Goal: Feedback & Contribution: Contribute content

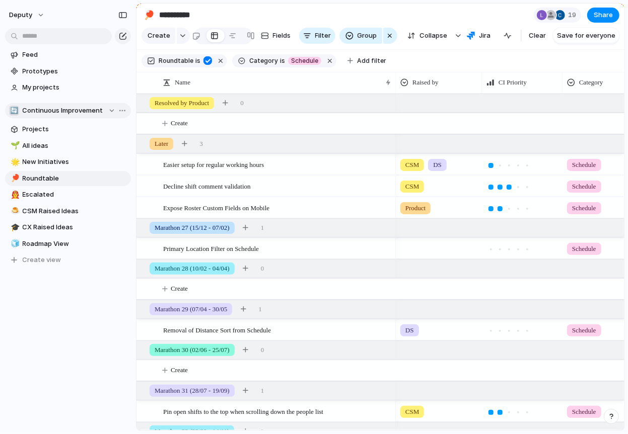
click at [58, 112] on span "Continuous Improvement" at bounding box center [63, 111] width 81 height 10
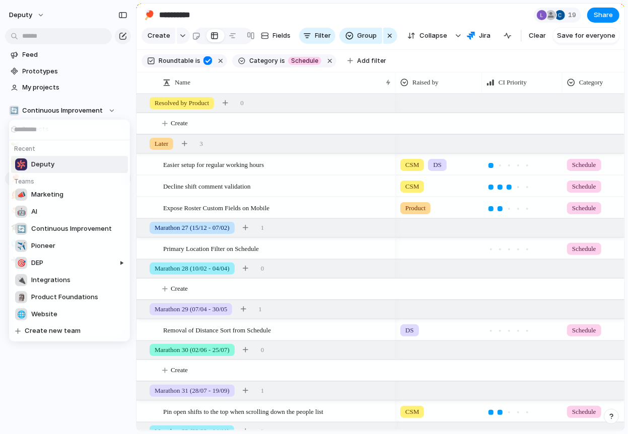
click at [63, 160] on li "Deputy" at bounding box center [69, 164] width 117 height 17
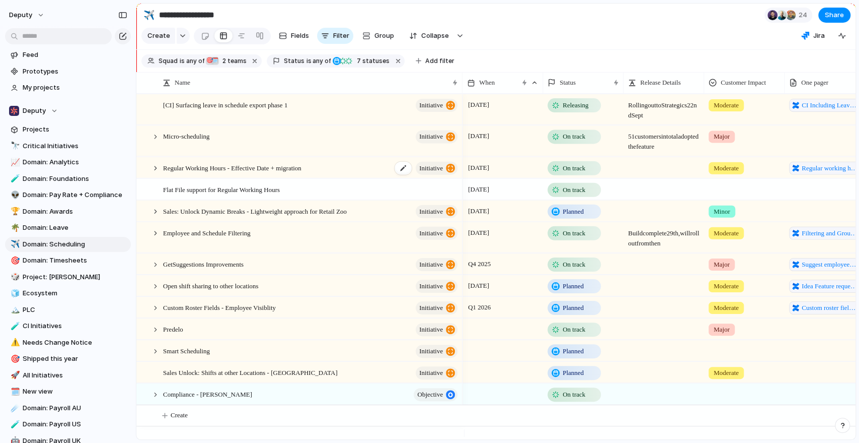
click at [291, 172] on span "Regular Working Hours - Effective Date + migration" at bounding box center [232, 167] width 138 height 12
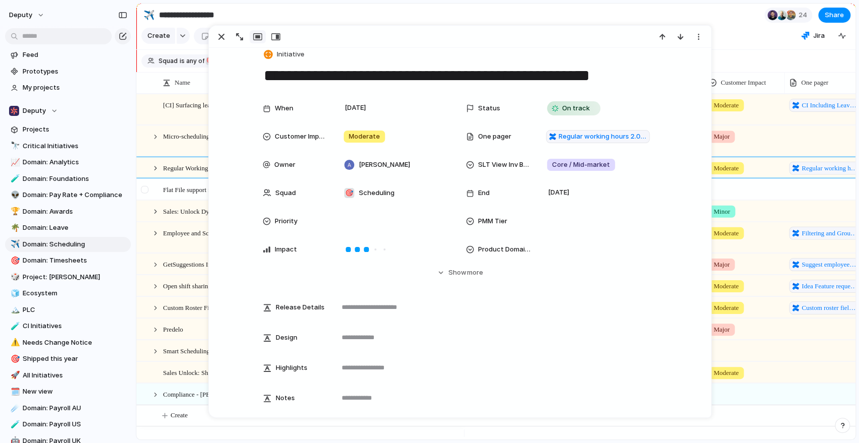
scroll to position [24, 0]
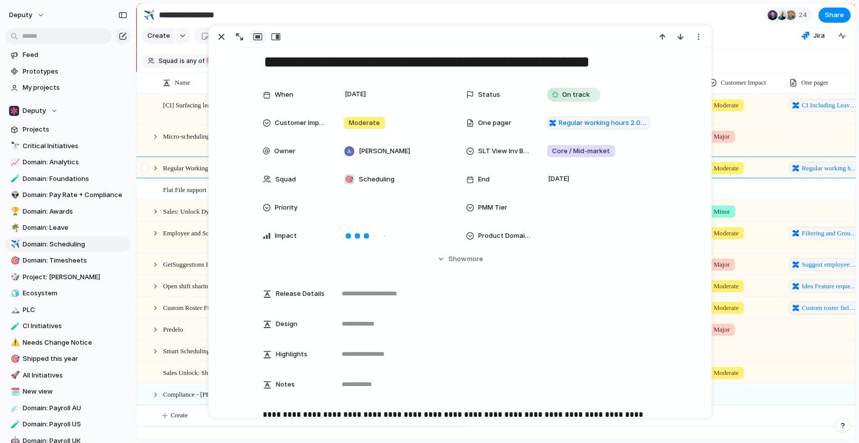
drag, startPoint x: 153, startPoint y: 189, endPoint x: 151, endPoint y: 178, distance: 11.4
click at [153, 189] on div at bounding box center [146, 192] width 18 height 27
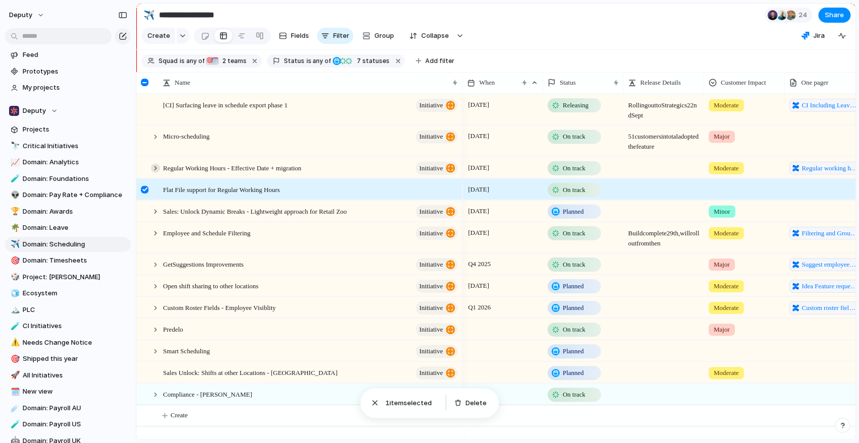
click at [152, 172] on div at bounding box center [155, 167] width 9 height 9
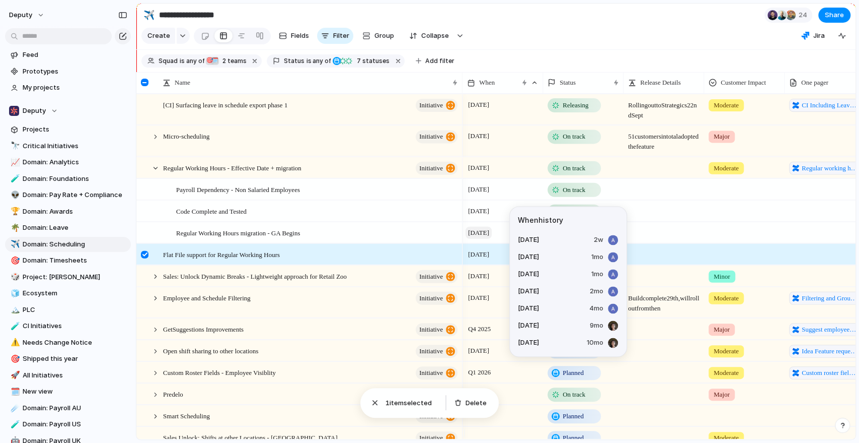
click at [479, 238] on span "[DATE]" at bounding box center [479, 232] width 26 height 12
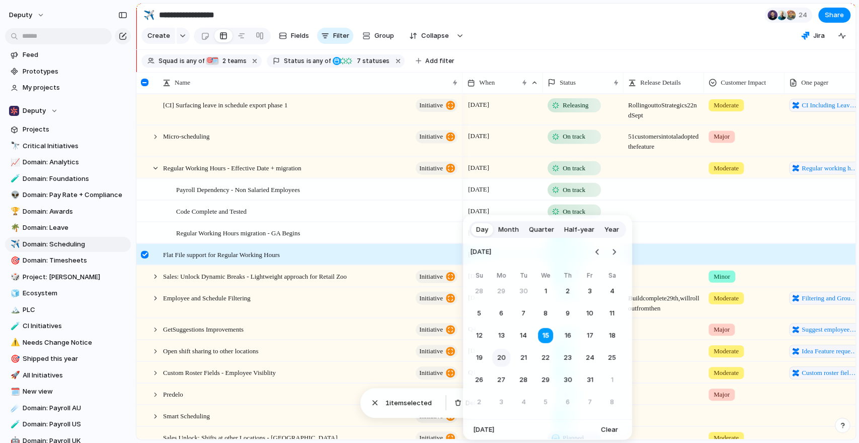
click at [505, 361] on button "20" at bounding box center [501, 357] width 18 height 18
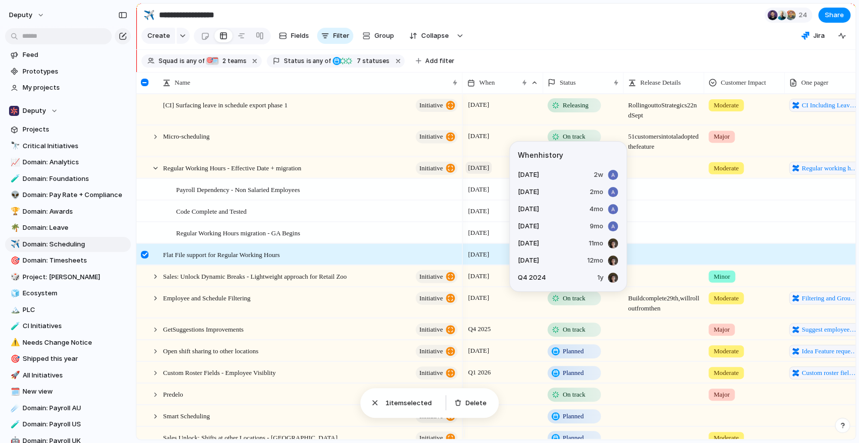
click at [490, 173] on span "[DATE]" at bounding box center [479, 167] width 26 height 12
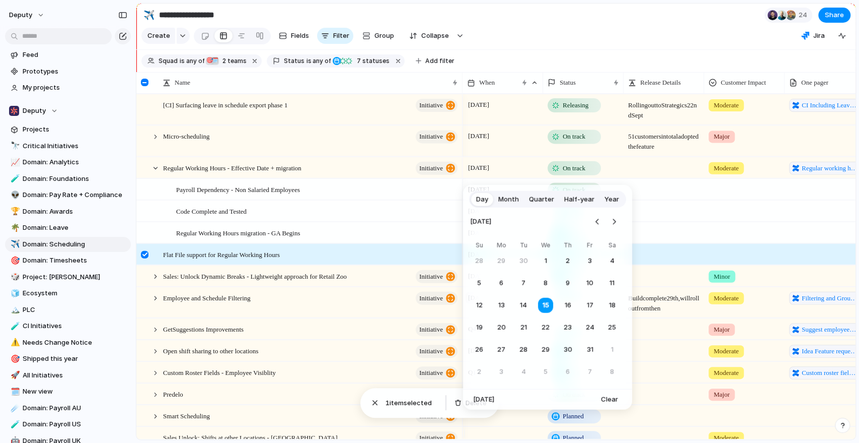
click at [499, 330] on button "20" at bounding box center [501, 327] width 18 height 18
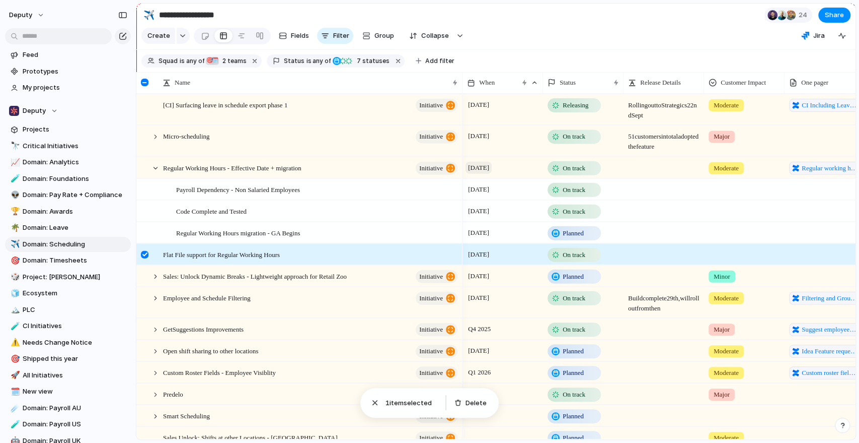
click at [483, 173] on span "[DATE]" at bounding box center [479, 167] width 26 height 12
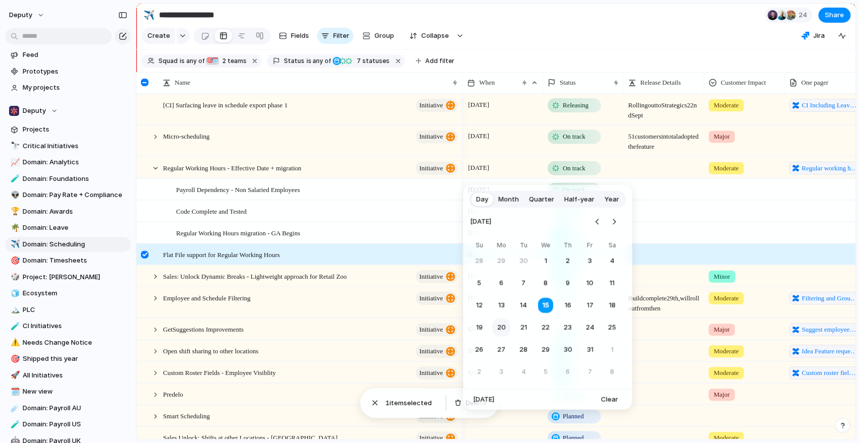
click at [504, 331] on button "20" at bounding box center [501, 327] width 18 height 18
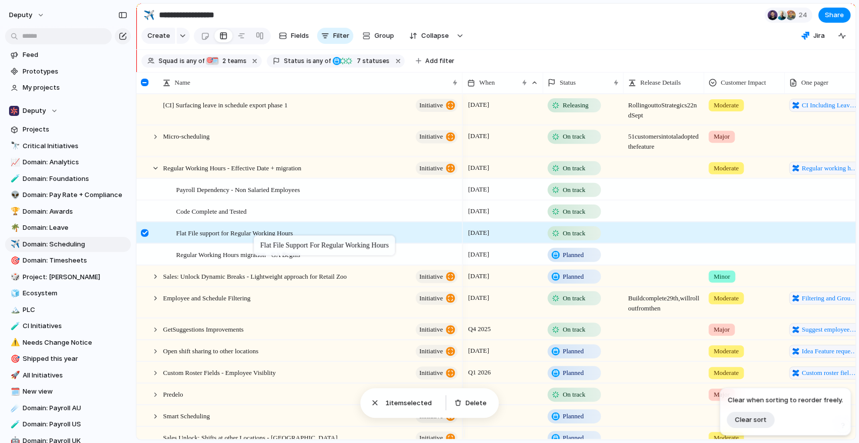
drag, startPoint x: 219, startPoint y: 172, endPoint x: 259, endPoint y: 237, distance: 76.3
click at [143, 236] on div at bounding box center [145, 233] width 8 height 8
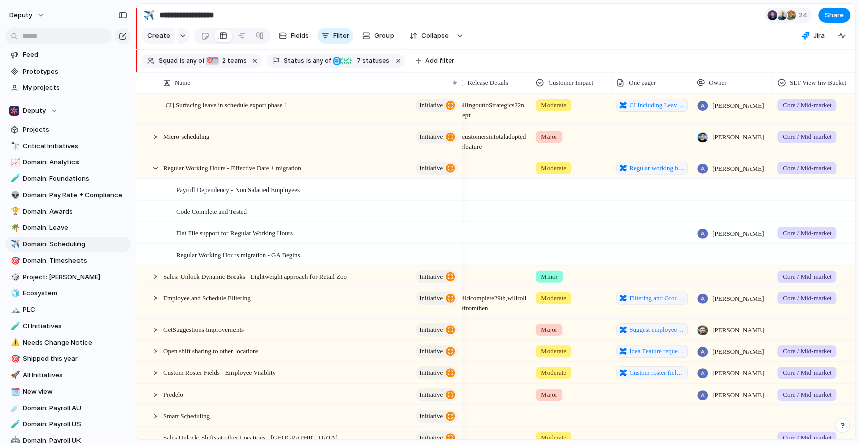
click at [627, 195] on div at bounding box center [814, 187] width 80 height 17
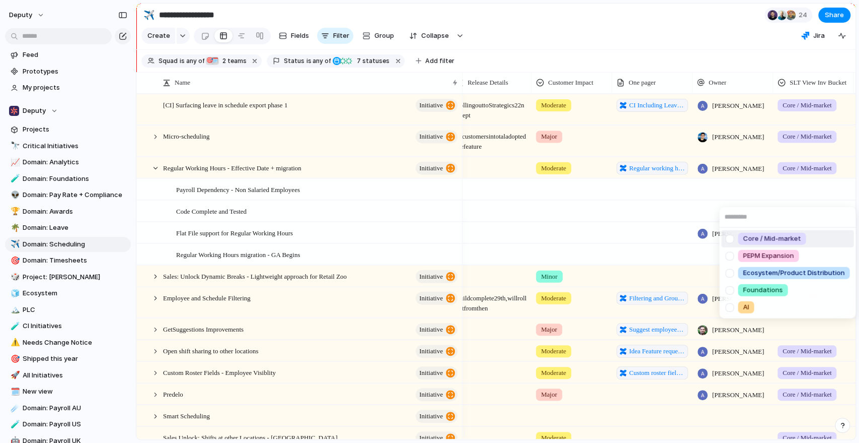
click at [627, 238] on span "Core / Mid-market" at bounding box center [772, 239] width 58 height 10
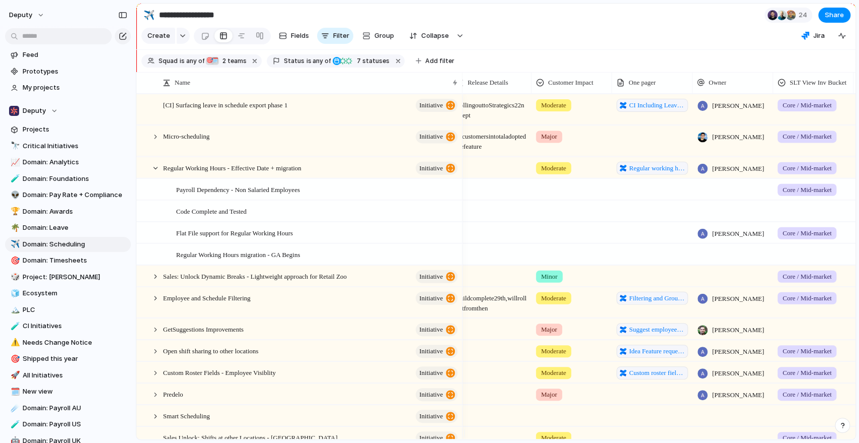
click at [627, 217] on div at bounding box center [814, 208] width 80 height 17
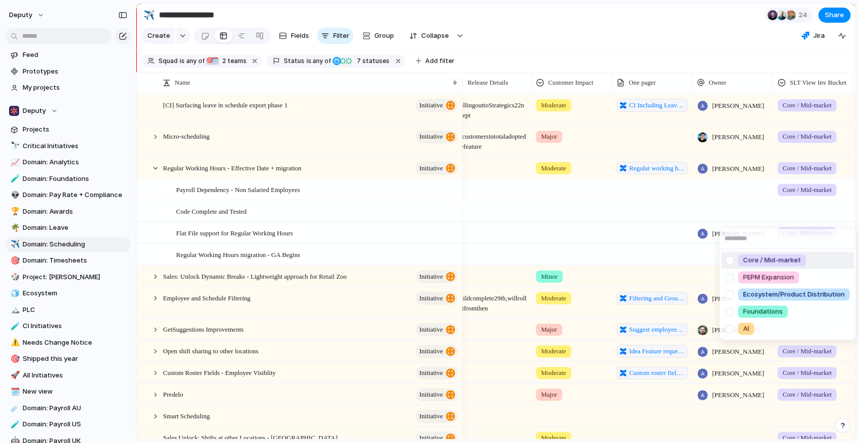
click at [627, 259] on span "Core / Mid-market" at bounding box center [772, 260] width 58 height 10
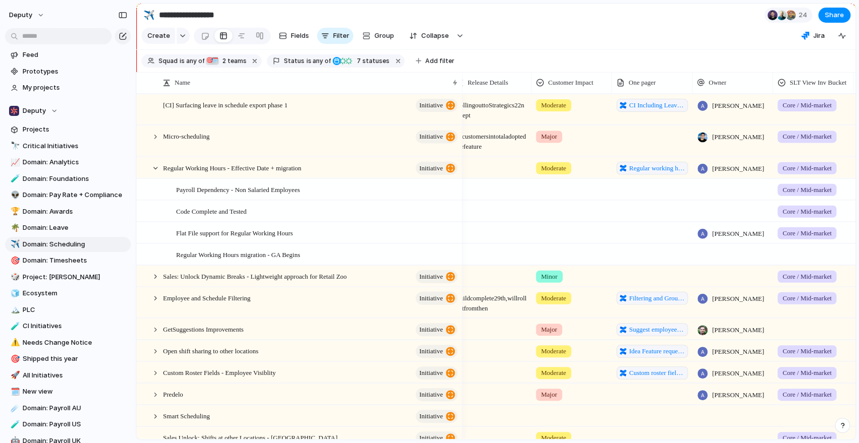
click at [627, 256] on div at bounding box center [814, 252] width 80 height 17
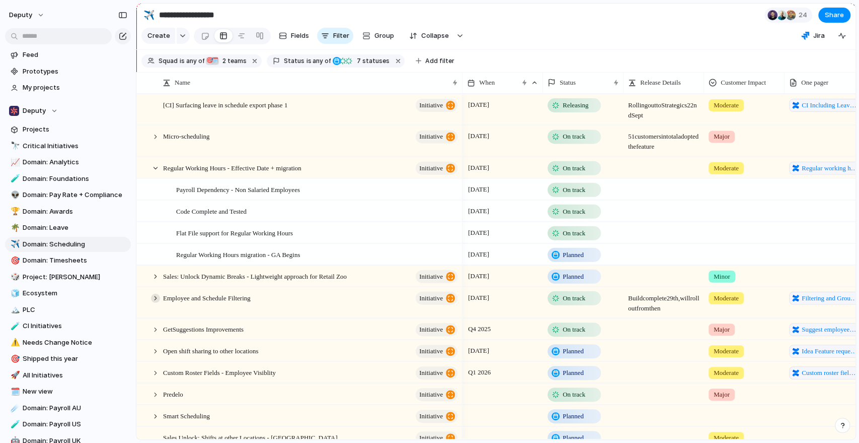
click at [157, 302] on div at bounding box center [155, 297] width 9 height 9
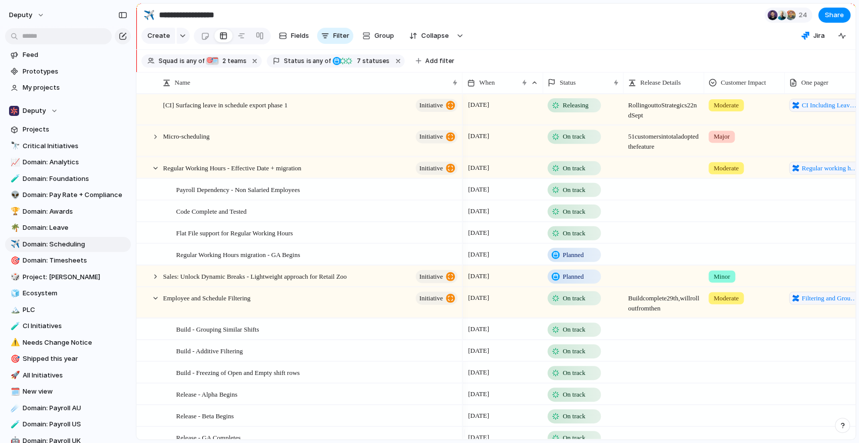
click at [578, 354] on span "On track" at bounding box center [574, 351] width 23 height 10
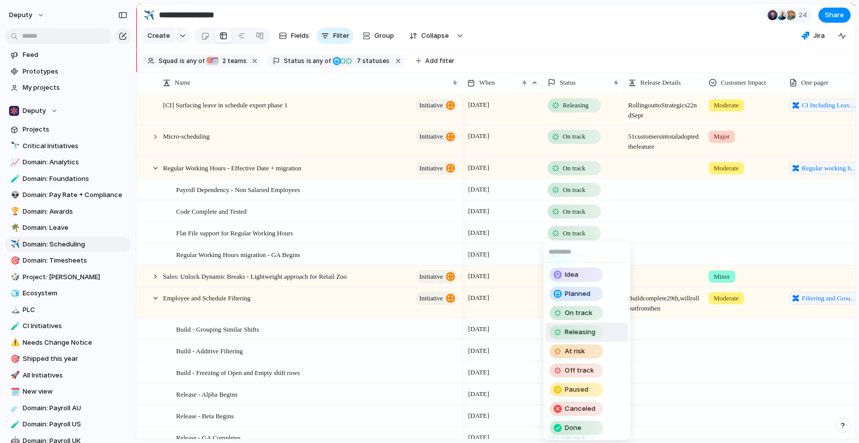
drag, startPoint x: 582, startPoint y: 329, endPoint x: 573, endPoint y: 338, distance: 12.8
click at [582, 329] on span "Releasing" at bounding box center [580, 332] width 31 height 10
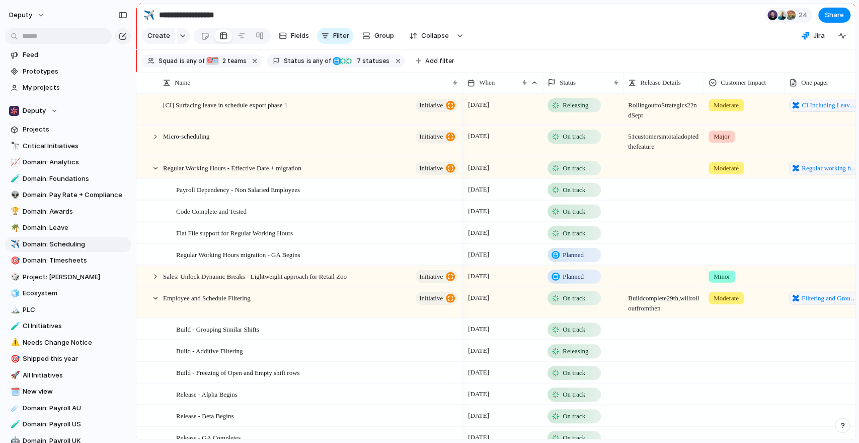
click at [560, 334] on div "On track" at bounding box center [574, 329] width 51 height 12
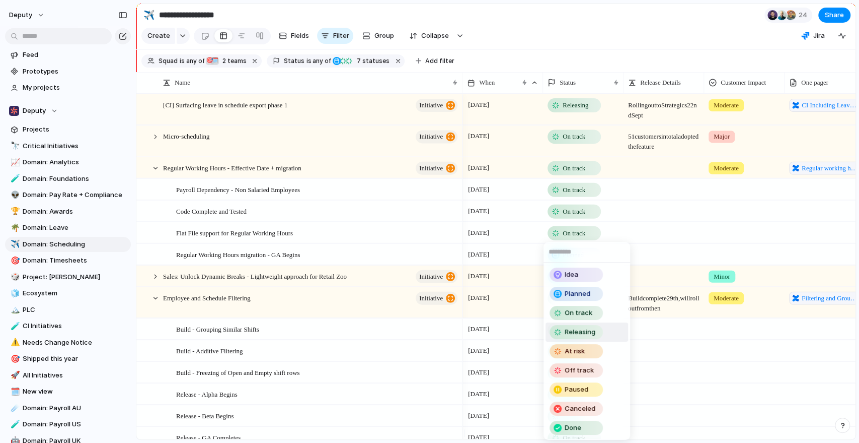
click at [574, 332] on span "Releasing" at bounding box center [580, 332] width 31 height 10
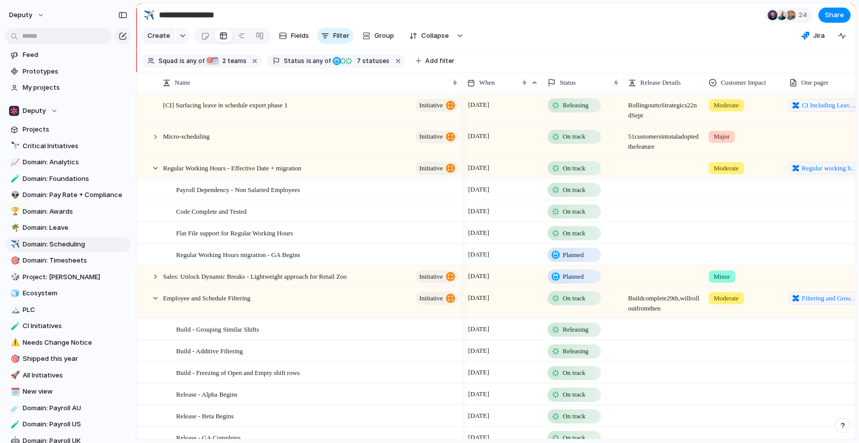
click at [563, 378] on span "On track" at bounding box center [574, 373] width 23 height 10
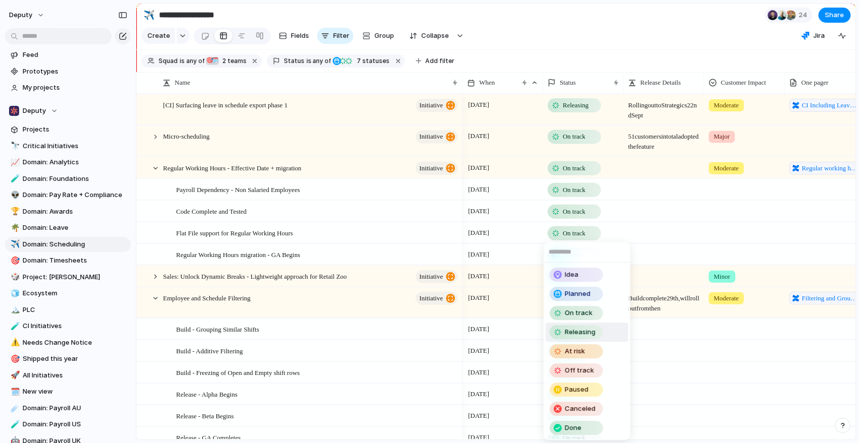
click at [584, 330] on span "Releasing" at bounding box center [580, 332] width 31 height 10
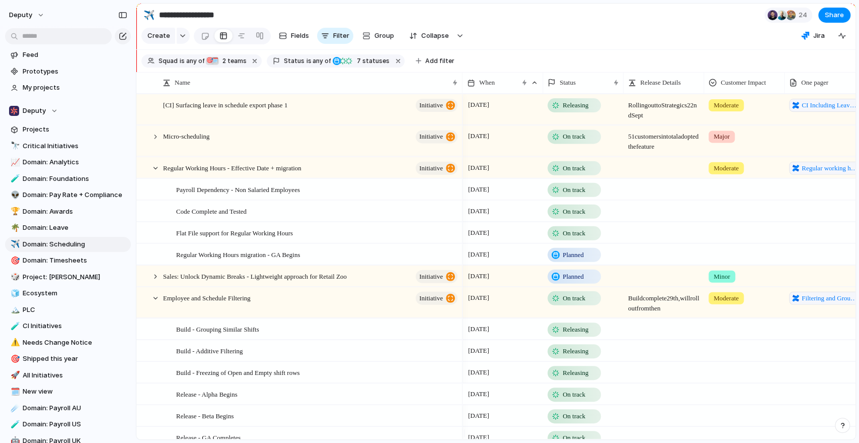
click at [571, 395] on div "On track" at bounding box center [574, 394] width 51 height 12
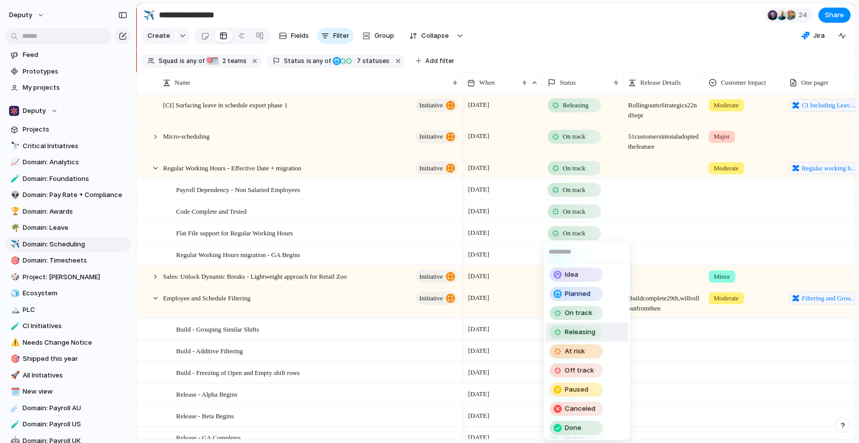
click at [584, 328] on span "Releasing" at bounding box center [580, 332] width 31 height 10
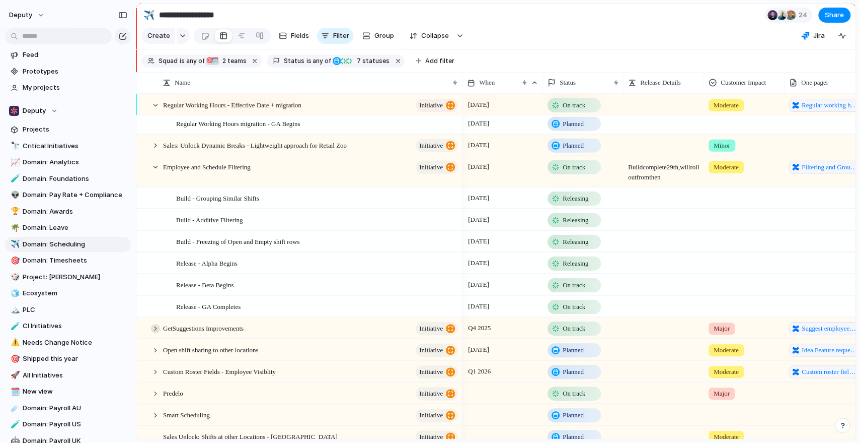
click at [151, 333] on div at bounding box center [155, 328] width 9 height 9
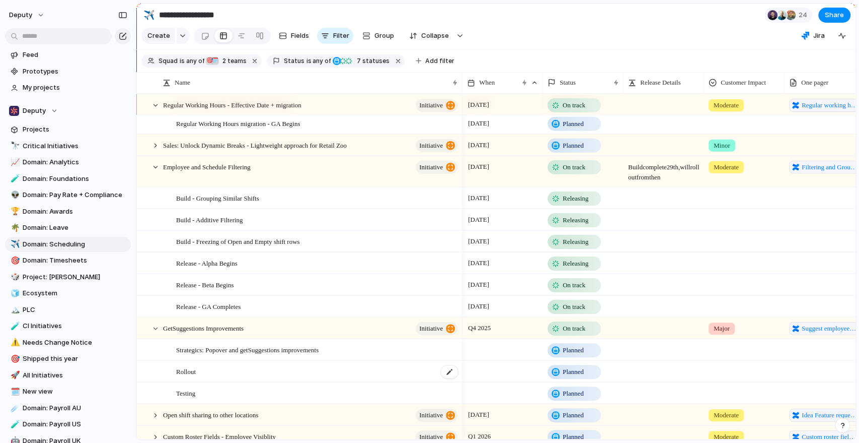
click at [259, 381] on div "Rollout" at bounding box center [317, 371] width 283 height 21
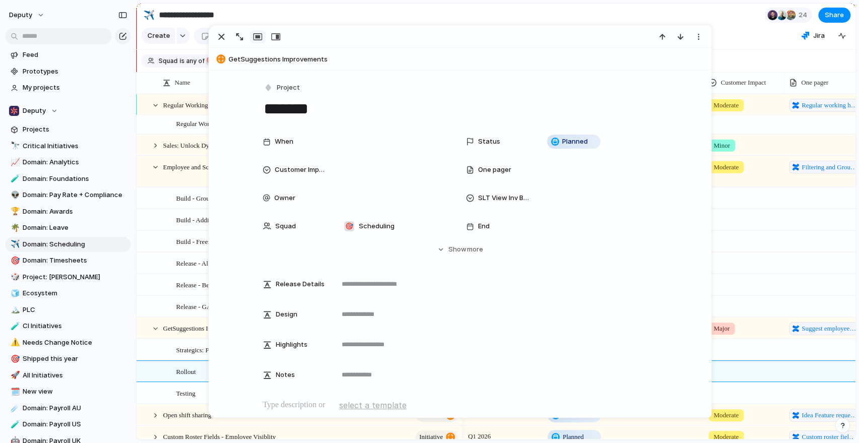
click at [627, 273] on div at bounding box center [825, 262] width 81 height 21
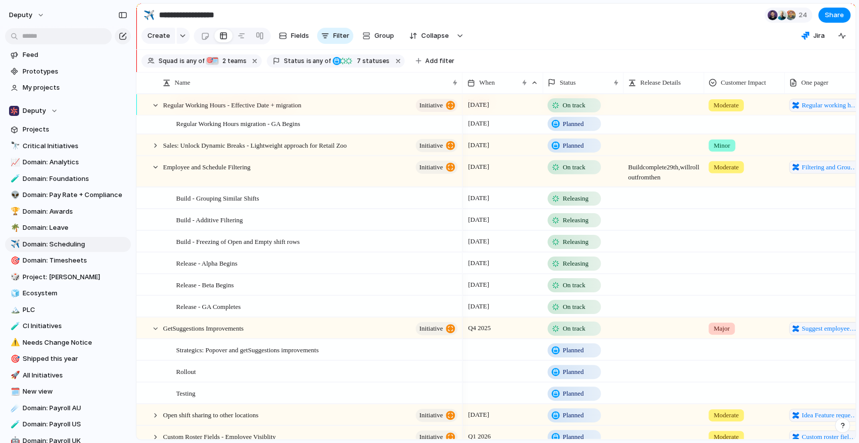
click at [627, 172] on span "Moderate" at bounding box center [726, 167] width 25 height 10
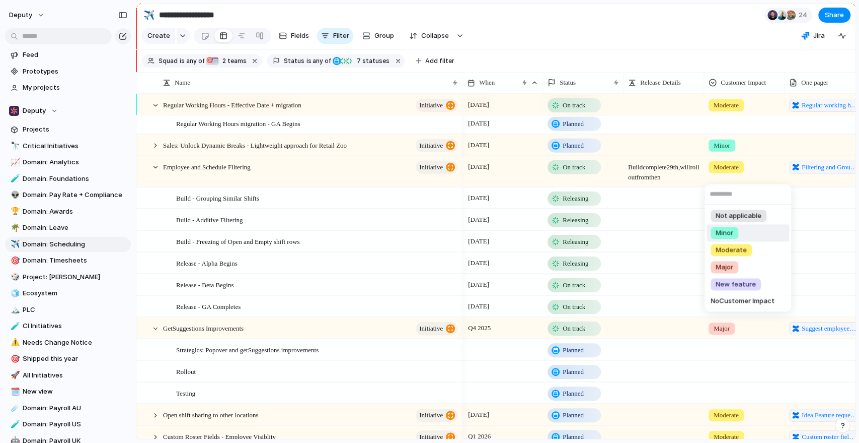
click at [627, 229] on li "Minor" at bounding box center [748, 232] width 83 height 17
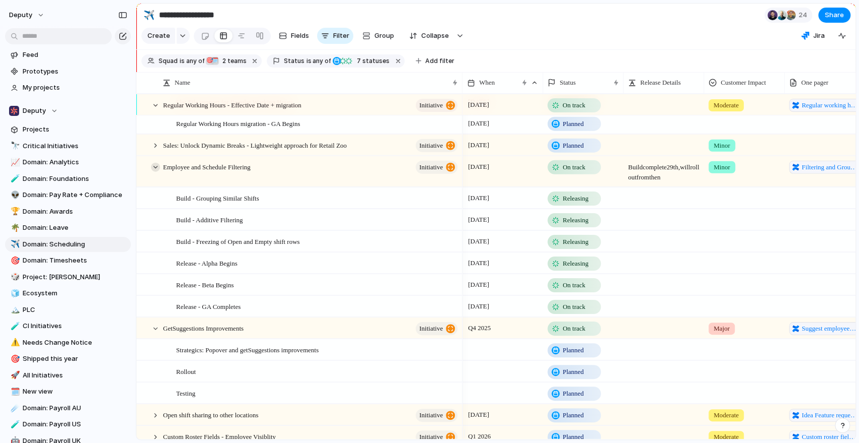
click at [157, 171] on div at bounding box center [155, 166] width 9 height 9
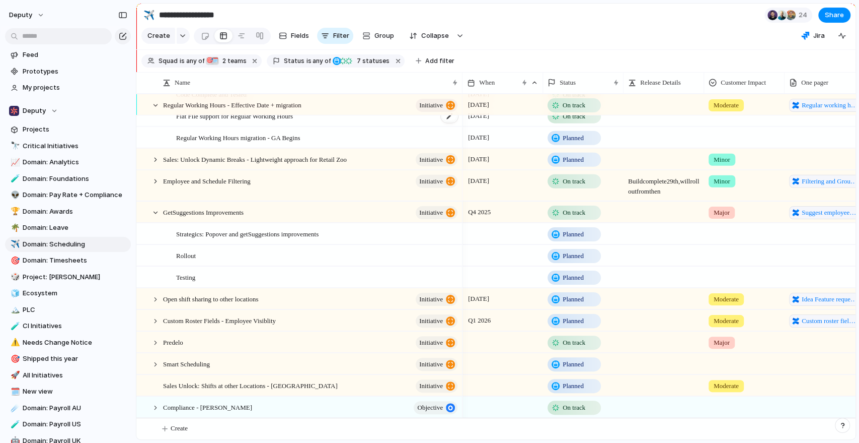
scroll to position [112, 0]
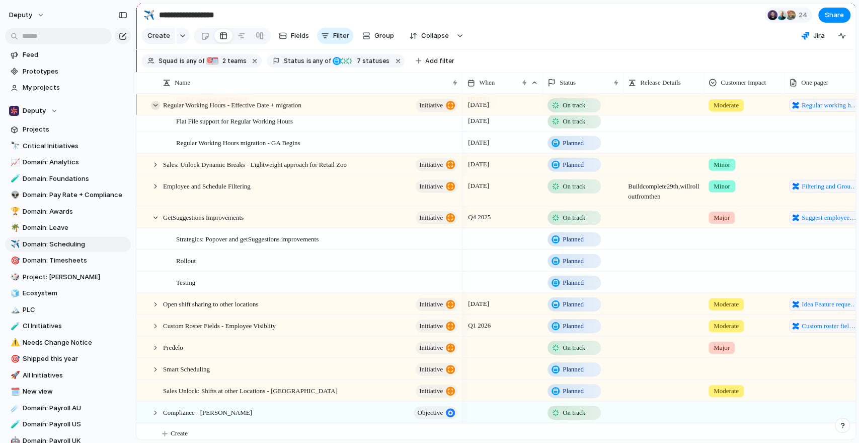
click at [156, 109] on div at bounding box center [155, 105] width 9 height 9
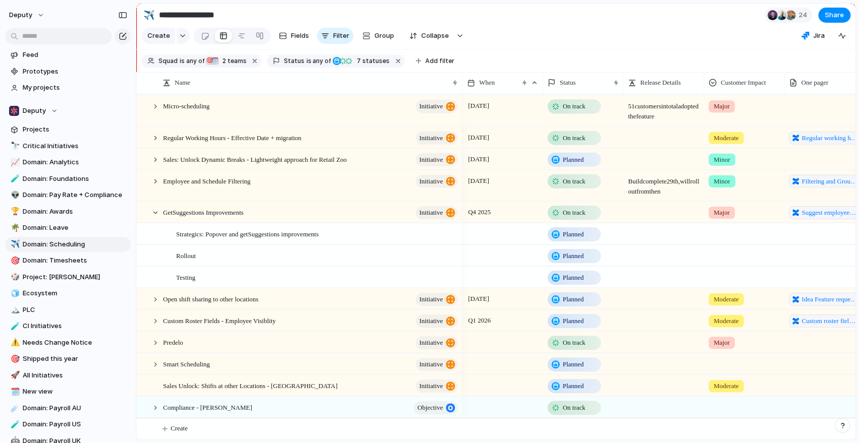
click at [156, 109] on div at bounding box center [155, 106] width 9 height 9
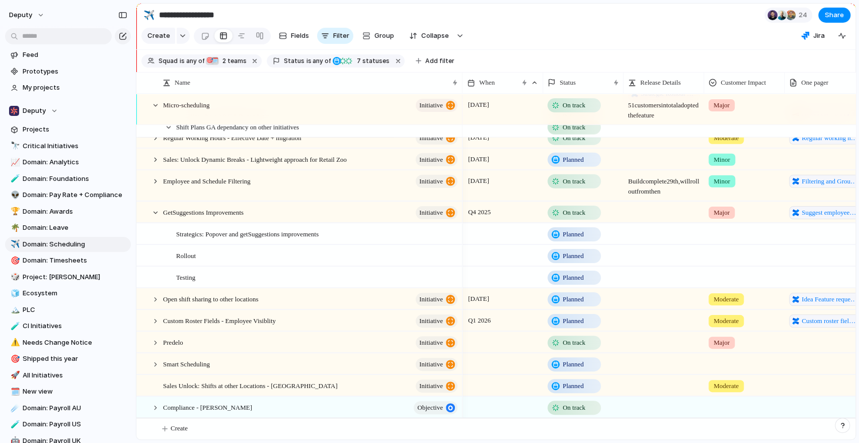
scroll to position [0, 0]
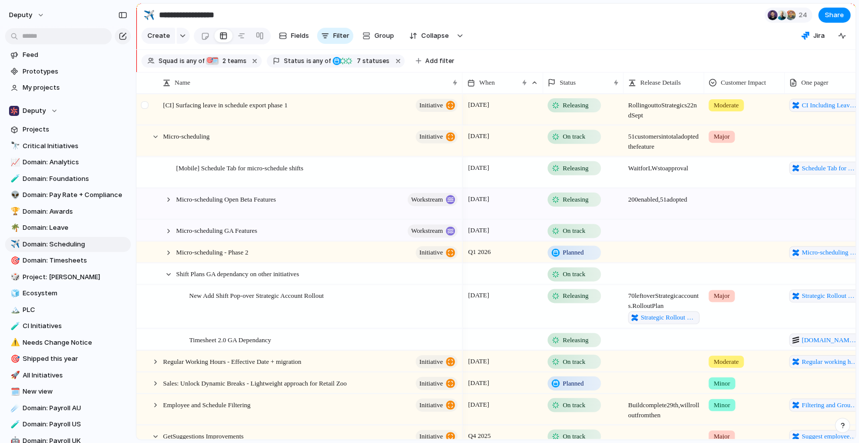
click at [157, 118] on div at bounding box center [150, 110] width 27 height 30
click at [168, 278] on div at bounding box center [168, 273] width 9 height 9
click at [166, 278] on div at bounding box center [168, 273] width 9 height 9
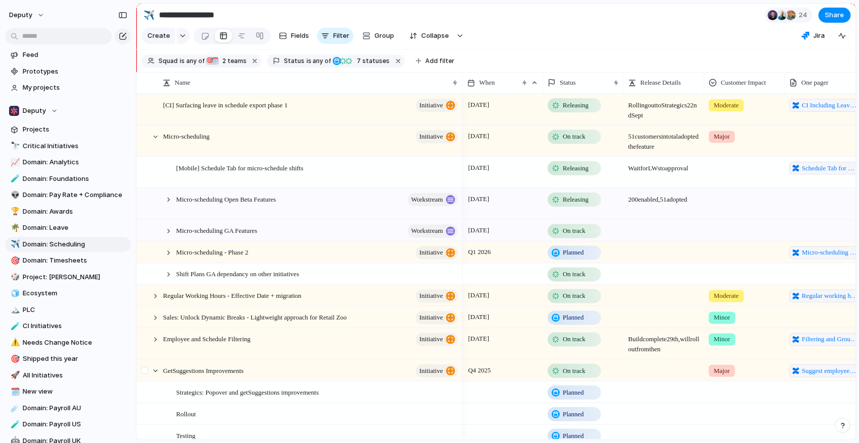
click at [150, 377] on div at bounding box center [146, 372] width 18 height 27
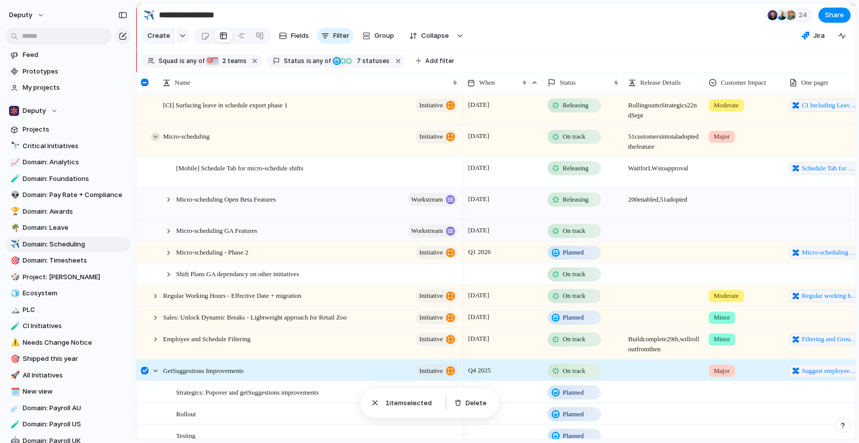
click at [152, 141] on div at bounding box center [155, 136] width 9 height 9
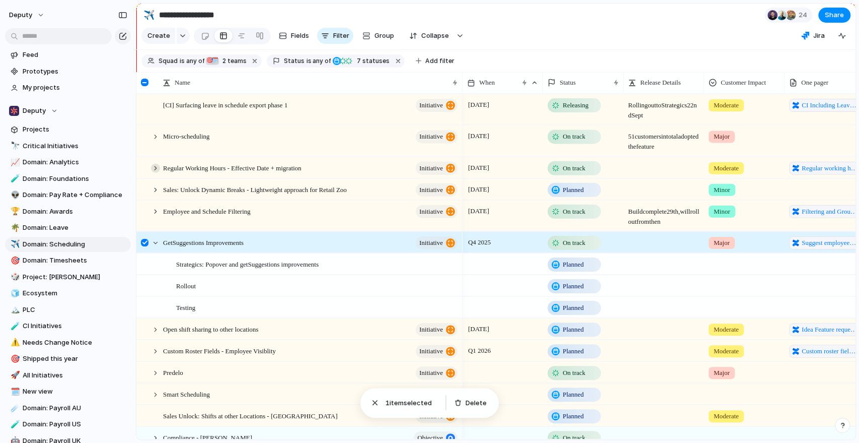
click at [153, 172] on div at bounding box center [155, 167] width 9 height 9
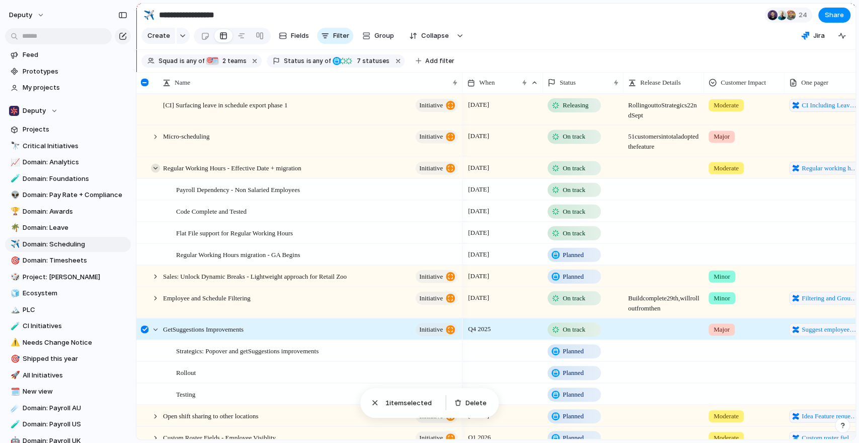
click at [153, 172] on div at bounding box center [155, 167] width 9 height 9
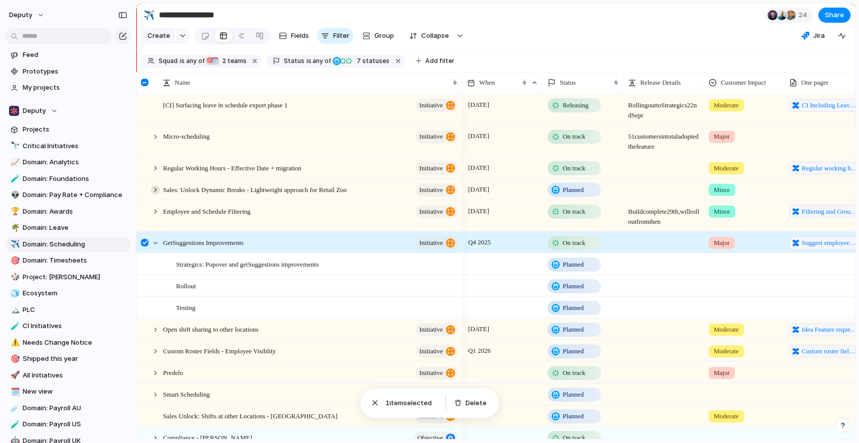
click at [156, 194] on div at bounding box center [155, 189] width 9 height 9
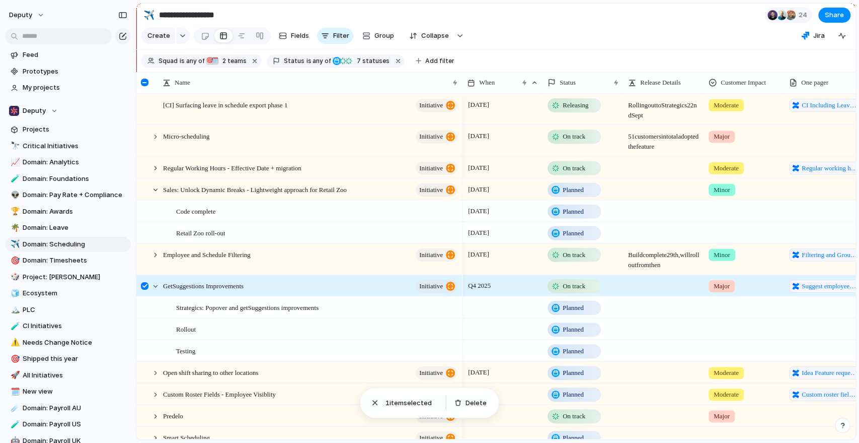
click at [574, 194] on span "Planned" at bounding box center [573, 189] width 21 height 10
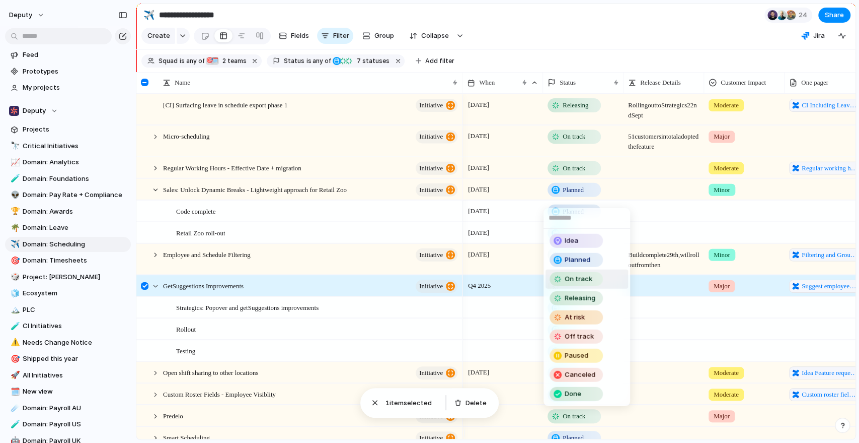
click at [591, 279] on span "On track" at bounding box center [579, 279] width 28 height 10
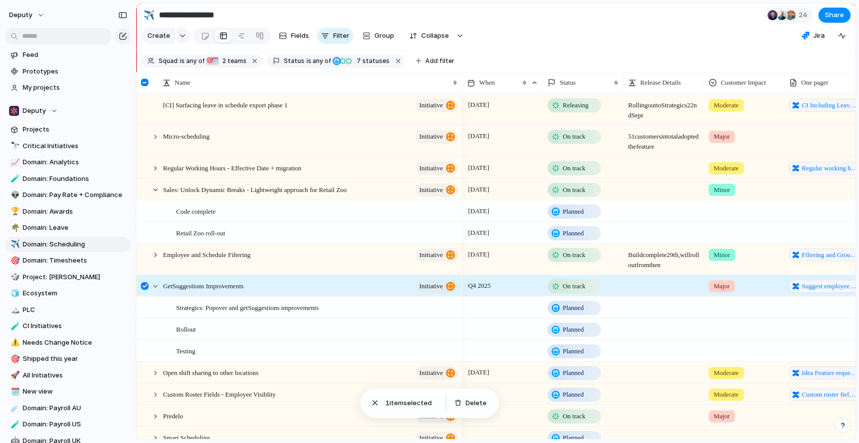
click at [564, 216] on span "Planned" at bounding box center [573, 211] width 21 height 10
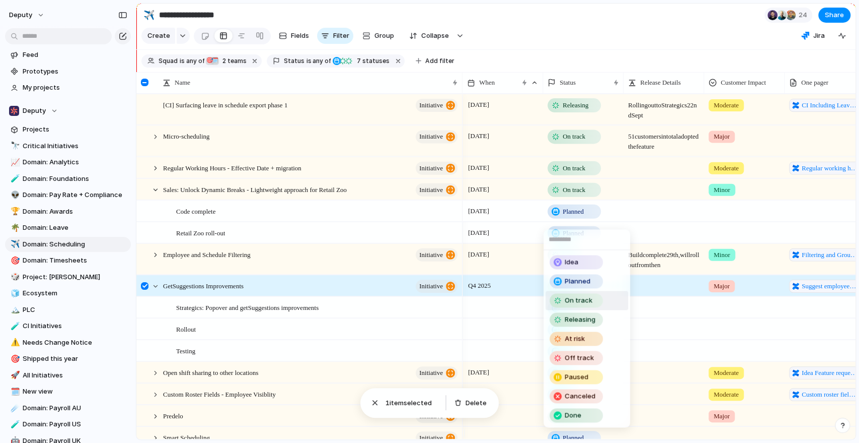
click at [587, 302] on span "On track" at bounding box center [579, 301] width 28 height 10
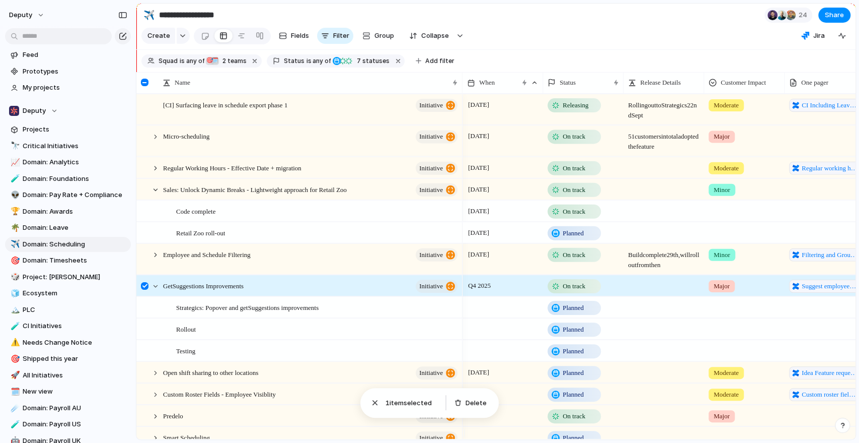
click at [569, 238] on span "Planned" at bounding box center [573, 233] width 21 height 10
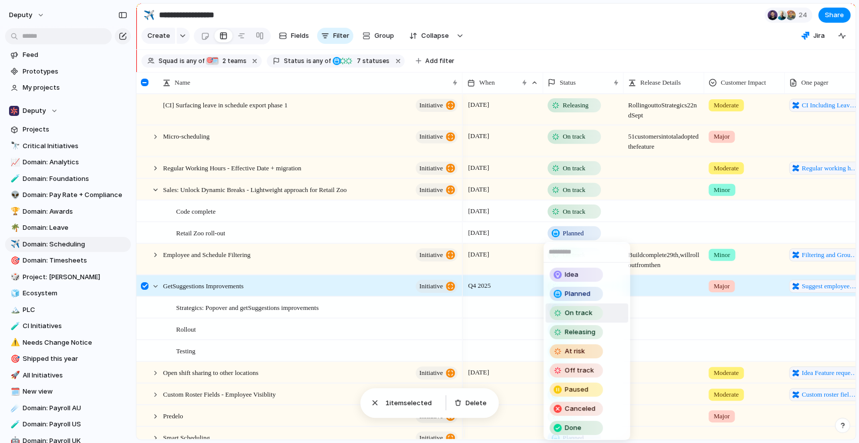
click at [577, 308] on span "On track" at bounding box center [579, 313] width 28 height 10
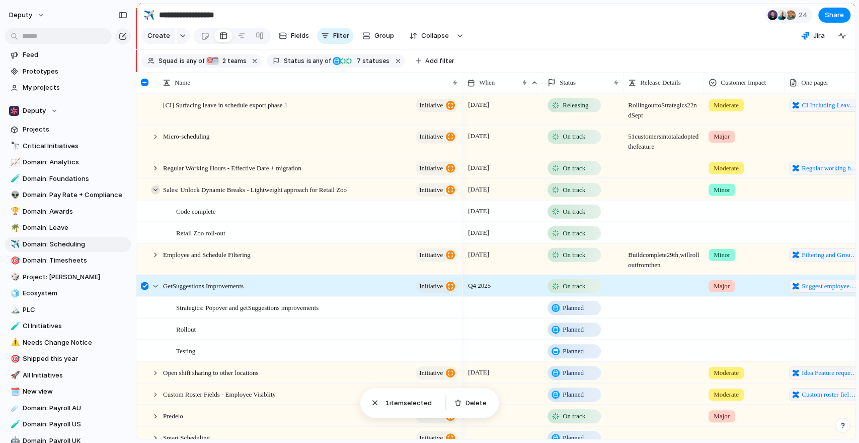
click at [157, 194] on div at bounding box center [155, 189] width 9 height 9
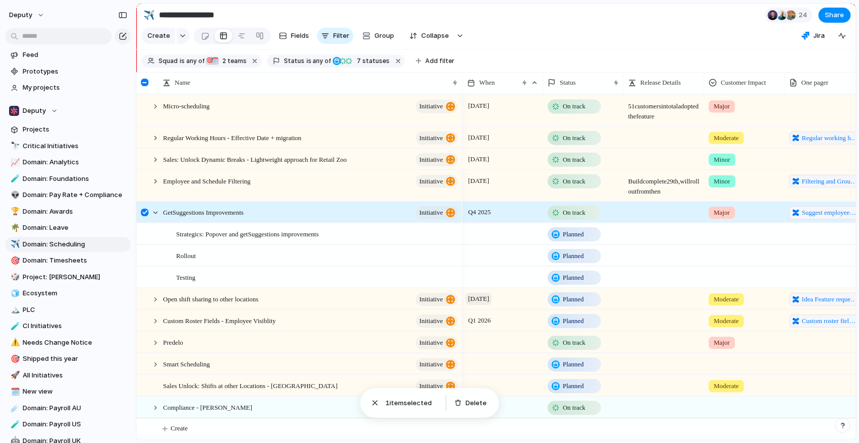
scroll to position [38, 0]
click at [152, 406] on div at bounding box center [155, 407] width 9 height 9
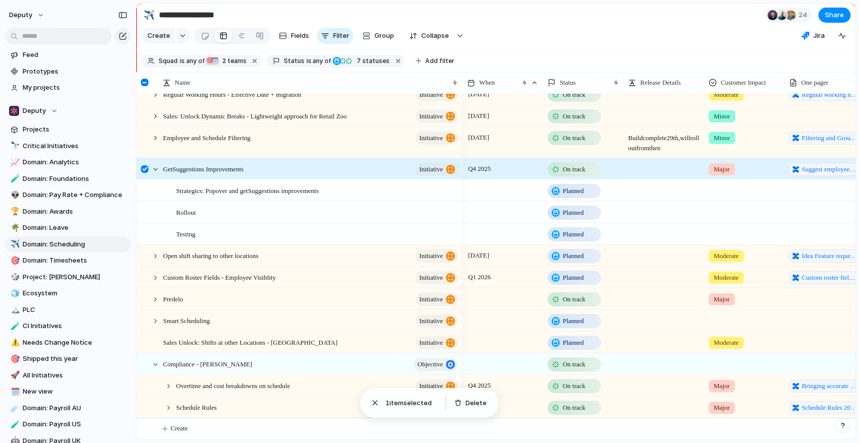
scroll to position [82, 0]
click at [166, 381] on div at bounding box center [168, 385] width 9 height 9
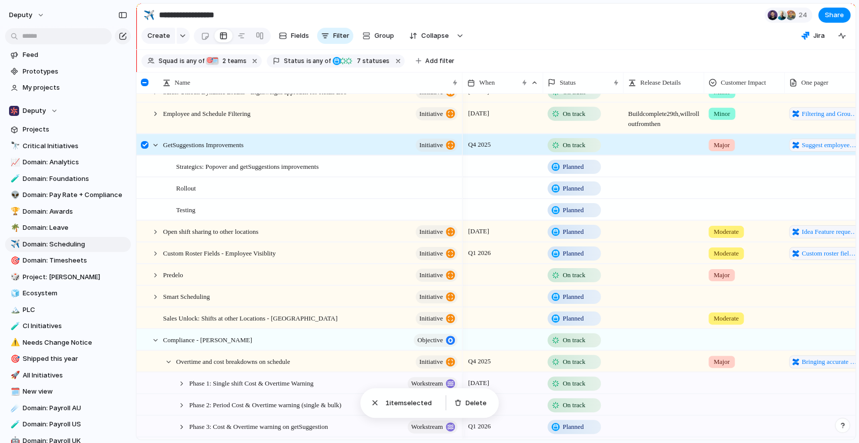
scroll to position [168, 0]
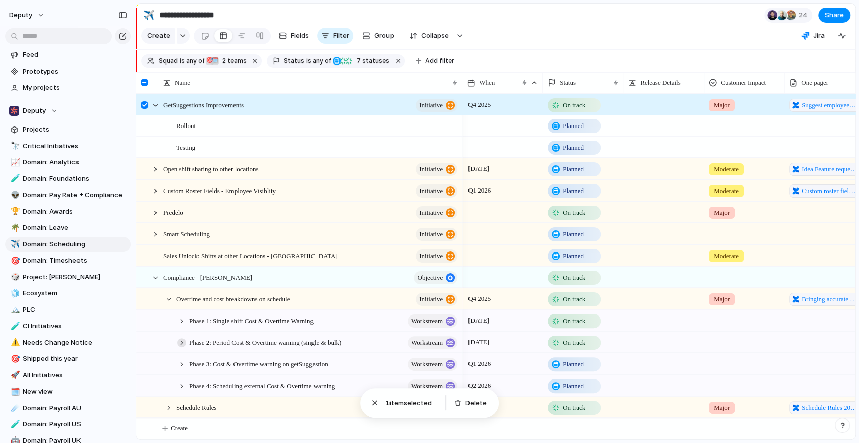
click at [179, 339] on div at bounding box center [181, 342] width 9 height 9
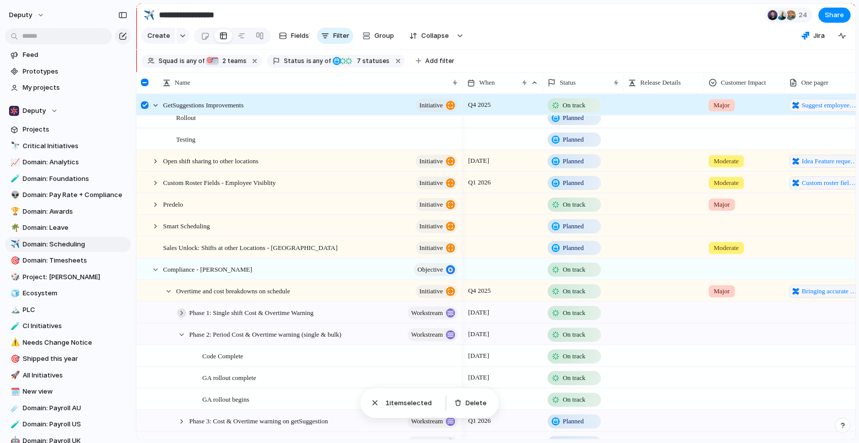
click at [182, 317] on div at bounding box center [181, 312] width 9 height 9
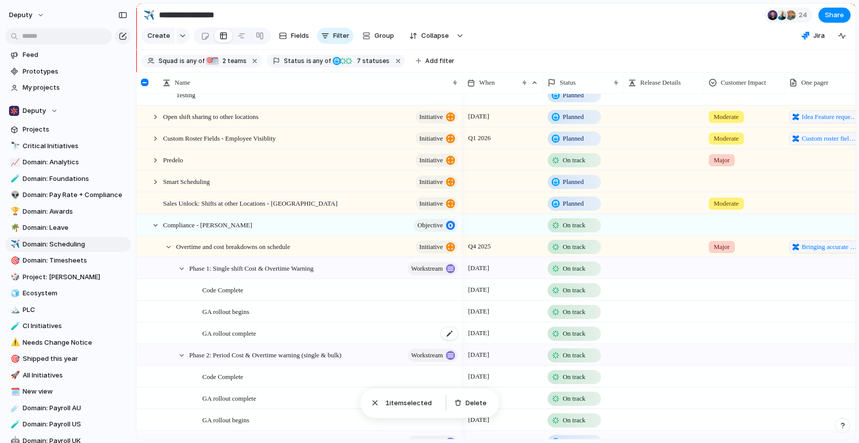
scroll to position [298, 0]
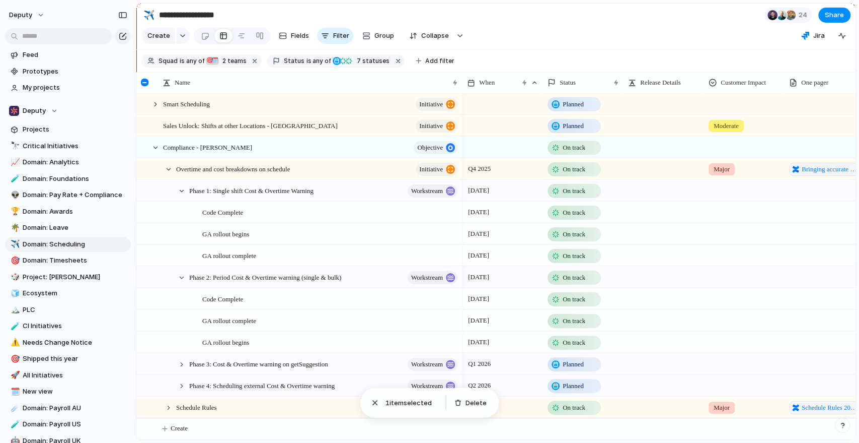
drag, startPoint x: 179, startPoint y: 365, endPoint x: 187, endPoint y: 373, distance: 11.1
click at [179, 365] on div at bounding box center [181, 363] width 9 height 9
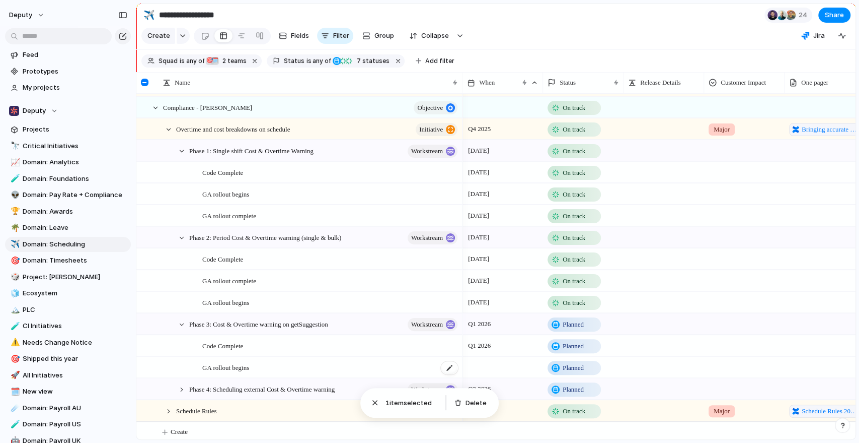
scroll to position [341, 0]
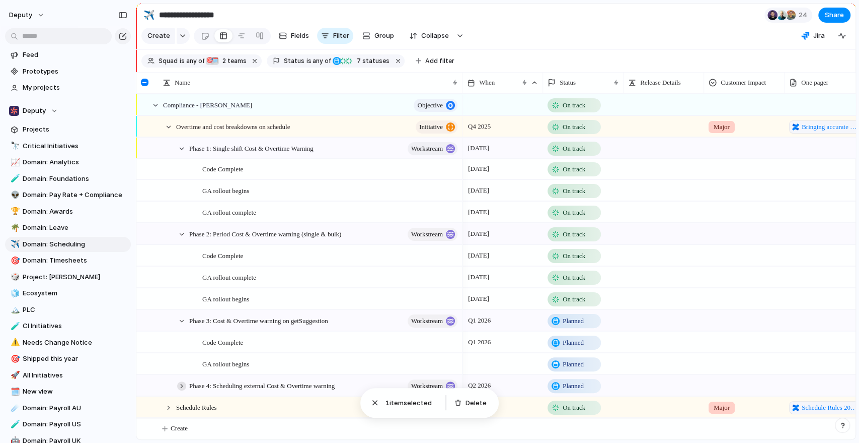
click at [180, 384] on div at bounding box center [181, 385] width 9 height 9
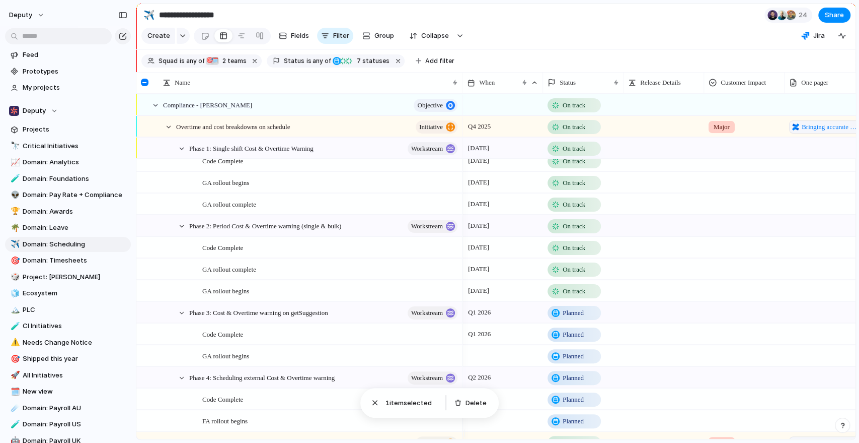
scroll to position [385, 0]
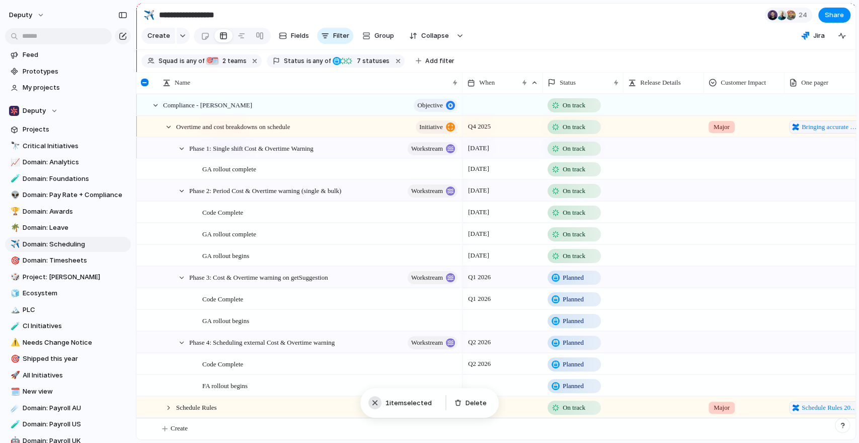
click at [371, 405] on div "button" at bounding box center [375, 402] width 10 height 10
click at [168, 409] on div at bounding box center [168, 407] width 9 height 9
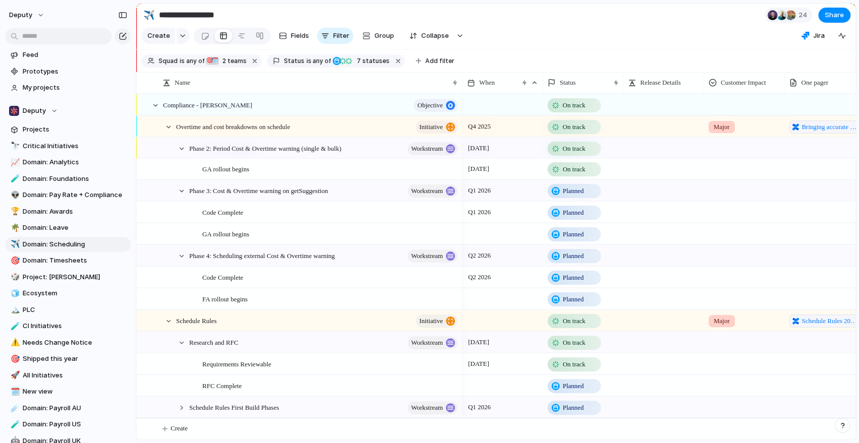
click at [477, 377] on div at bounding box center [503, 378] width 80 height 6
click at [171, 131] on div at bounding box center [168, 126] width 9 height 9
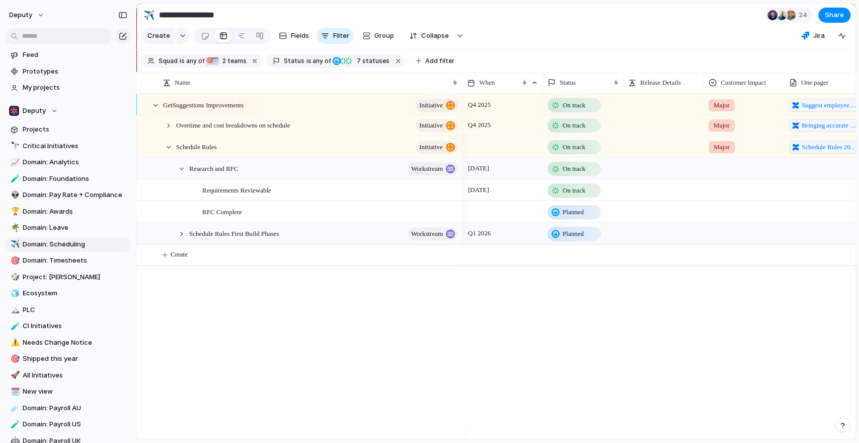
scroll to position [168, 0]
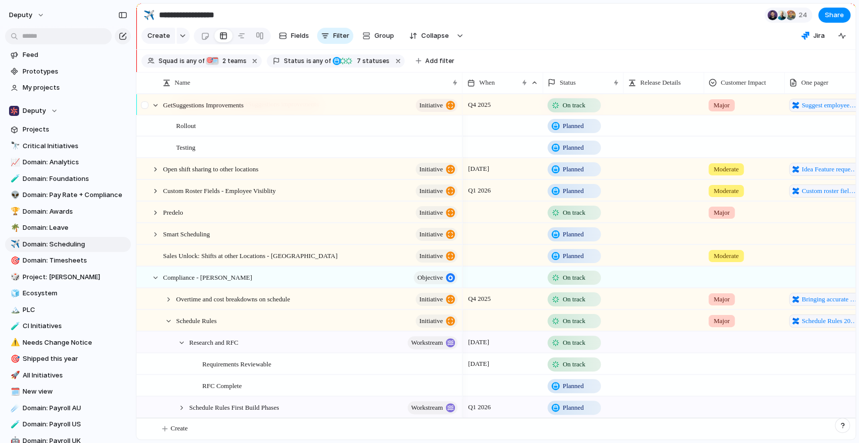
click at [153, 117] on div at bounding box center [146, 108] width 18 height 27
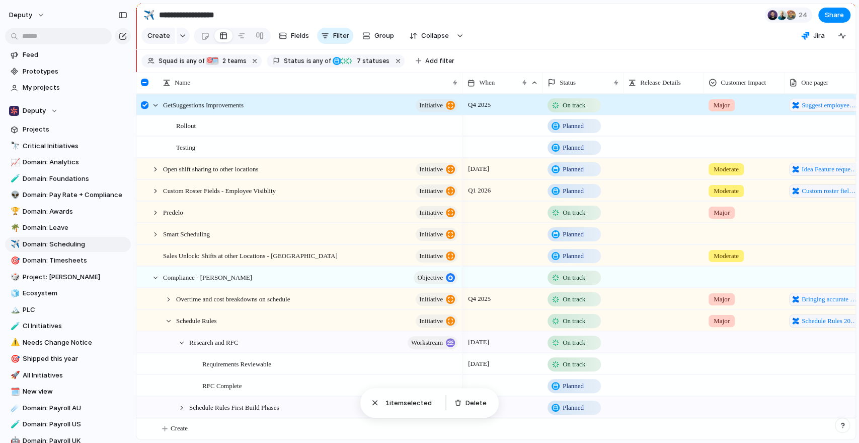
click at [140, 113] on div at bounding box center [146, 108] width 18 height 27
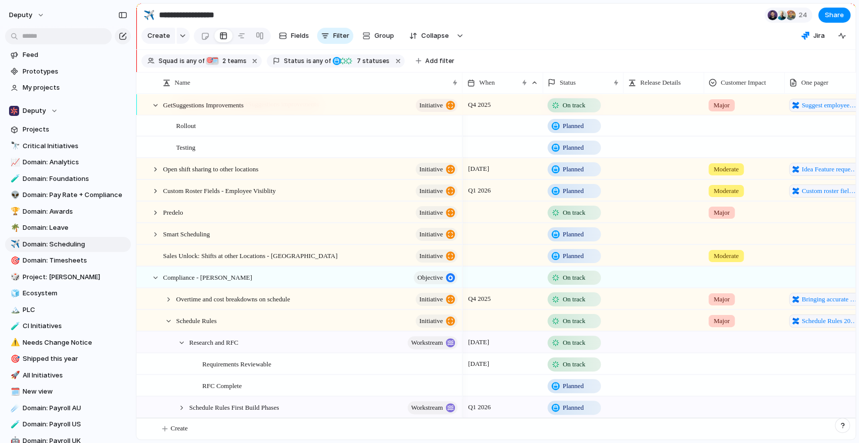
click at [156, 110] on div at bounding box center [155, 105] width 9 height 9
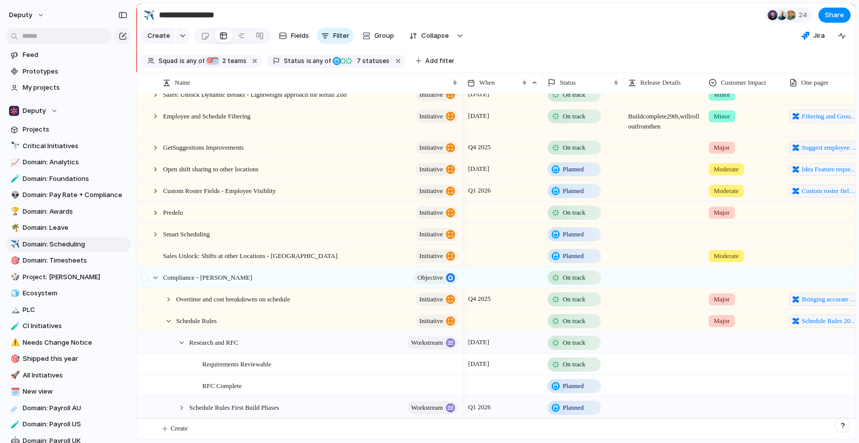
click at [157, 281] on div at bounding box center [150, 277] width 27 height 21
click at [157, 280] on div at bounding box center [150, 277] width 27 height 21
click at [155, 273] on div at bounding box center [155, 277] width 9 height 9
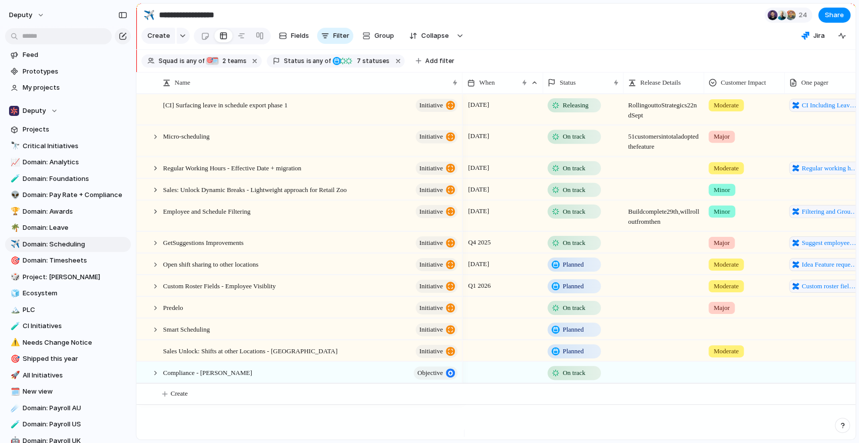
click at [581, 351] on div "Planned" at bounding box center [574, 351] width 53 height 14
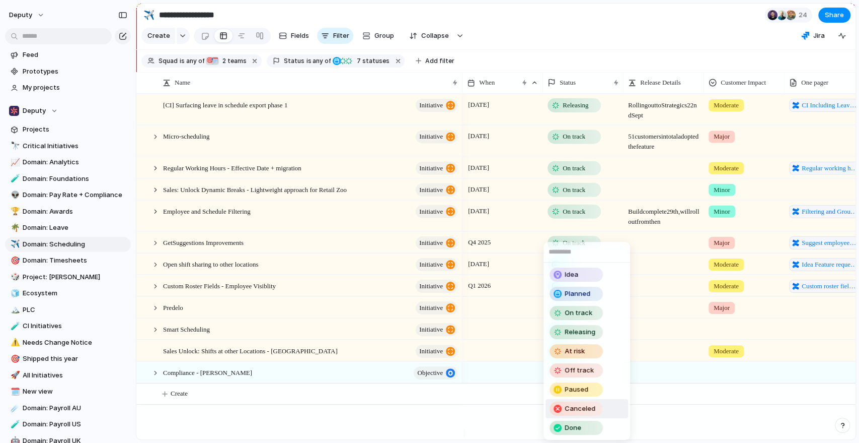
click at [588, 409] on span "Canceled" at bounding box center [580, 408] width 31 height 10
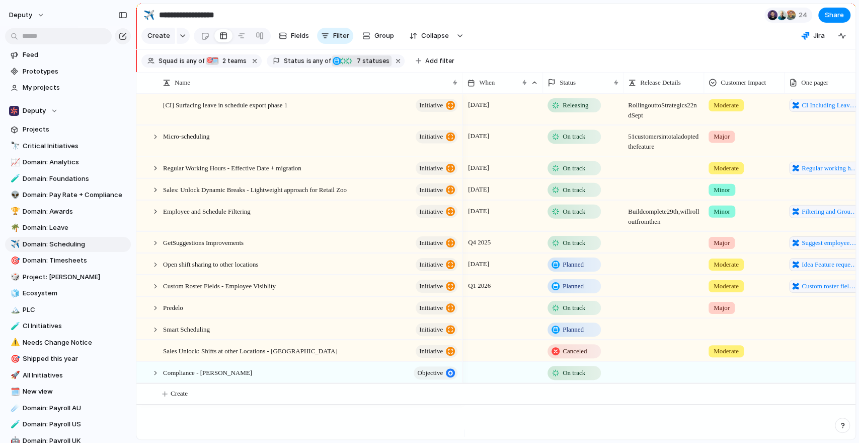
click at [365, 61] on span "7 statuses" at bounding box center [372, 60] width 36 height 9
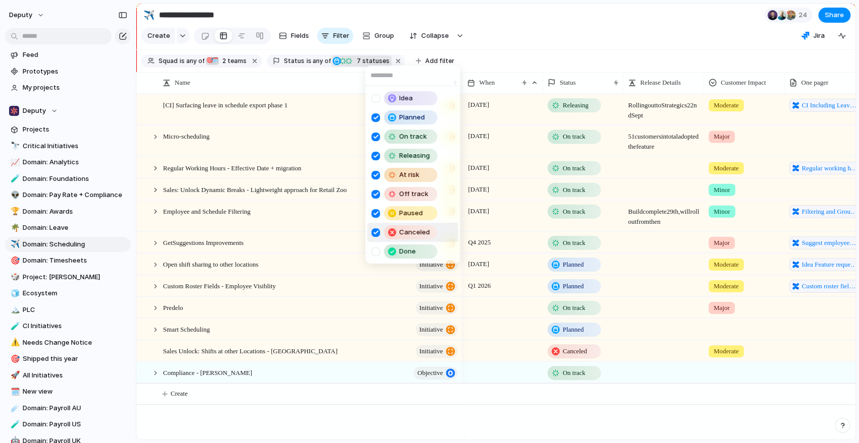
click at [627, 409] on div "Idea Planned On track Releasing At risk Off track Paused Canceled Done" at bounding box center [429, 221] width 859 height 443
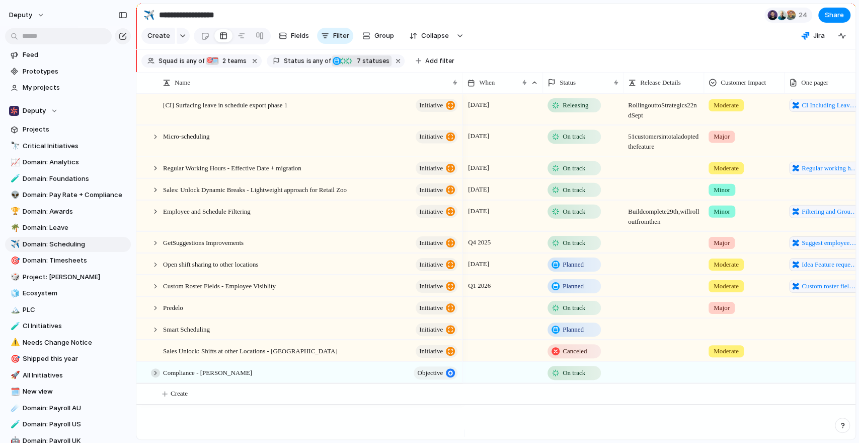
click at [153, 377] on div at bounding box center [155, 372] width 9 height 9
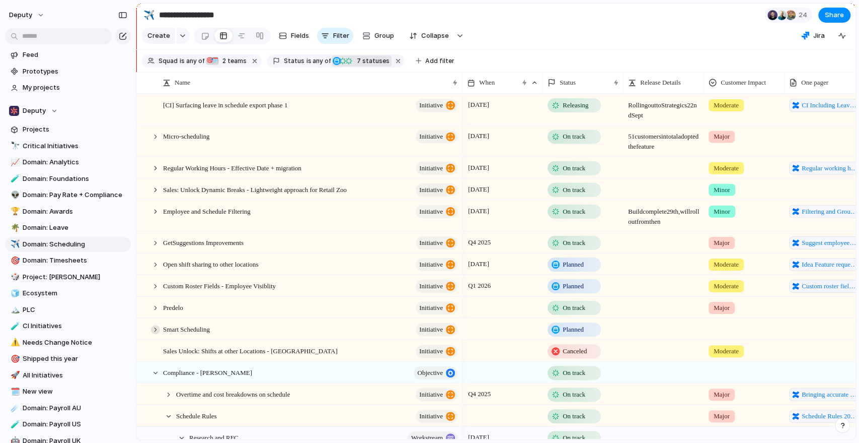
click at [158, 334] on div at bounding box center [155, 329] width 9 height 9
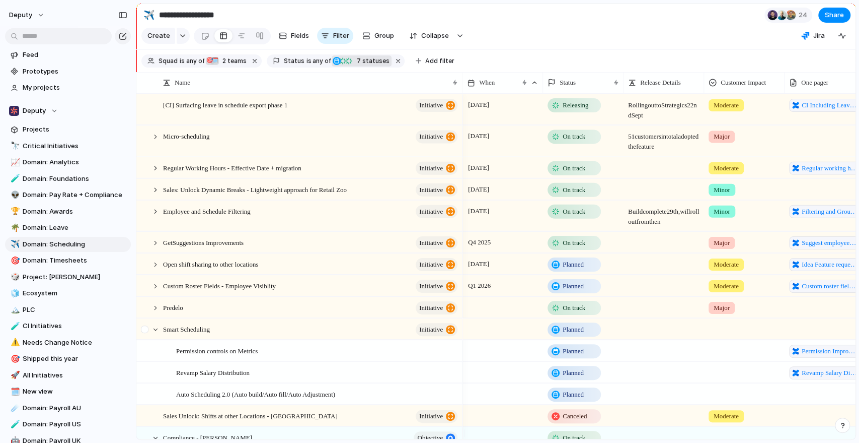
click at [155, 343] on div at bounding box center [146, 332] width 18 height 27
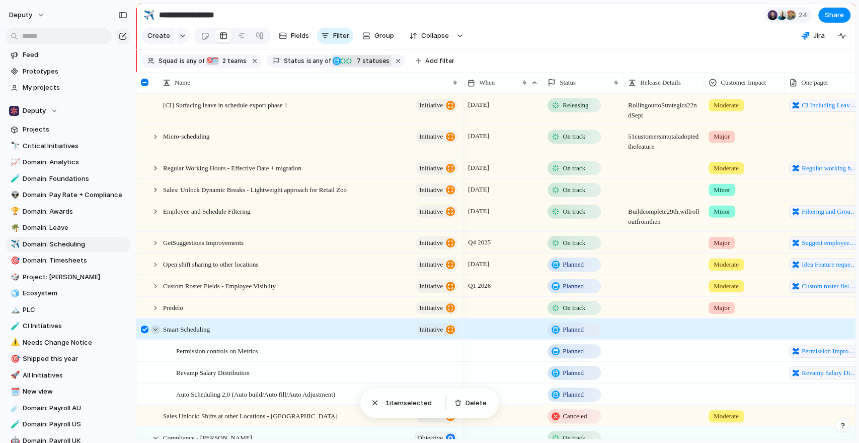
click at [156, 334] on div at bounding box center [155, 329] width 9 height 9
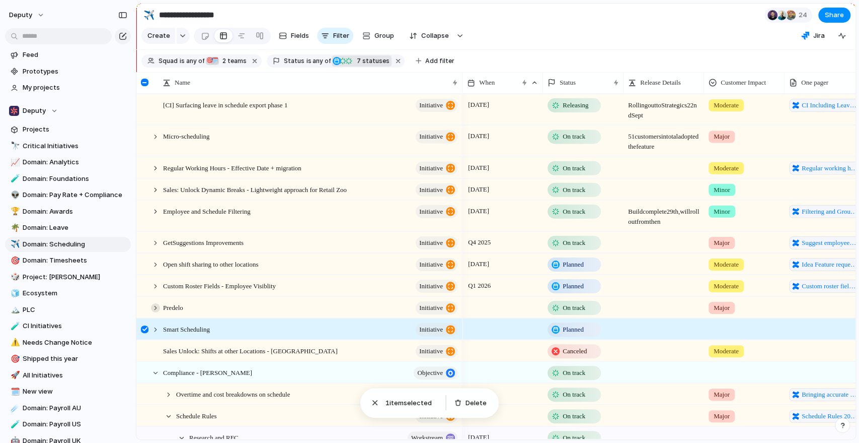
click at [152, 312] on div at bounding box center [155, 307] width 9 height 9
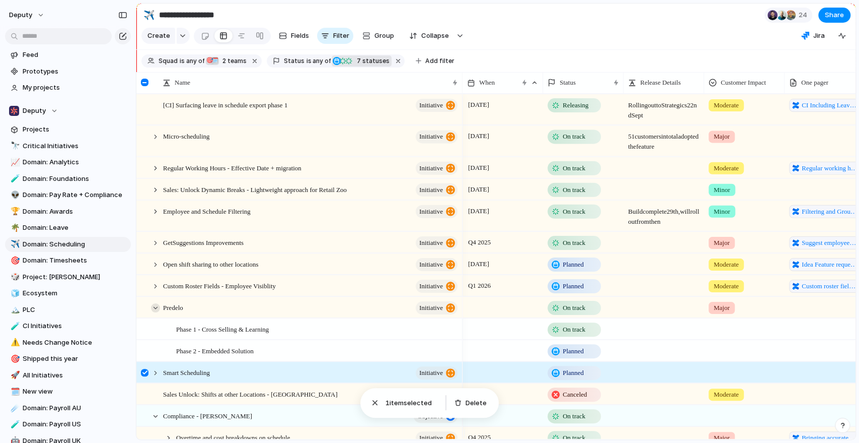
click at [160, 312] on div at bounding box center [155, 307] width 9 height 9
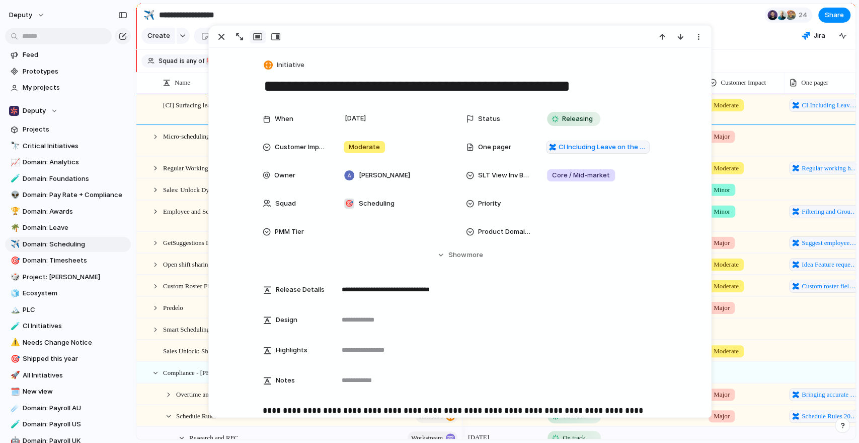
click at [676, 10] on section "**********" at bounding box center [495, 15] width 719 height 23
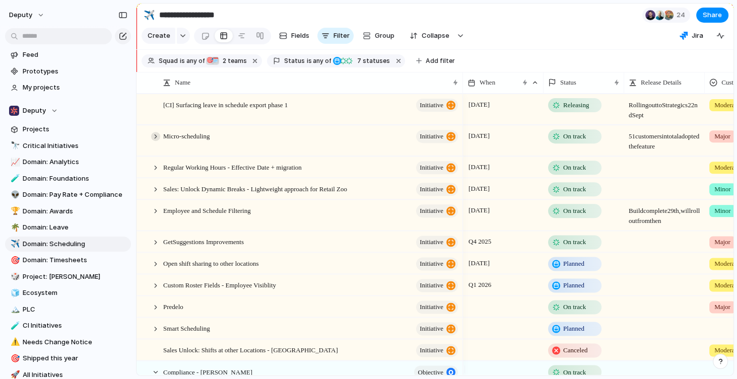
click at [153, 140] on div at bounding box center [155, 136] width 9 height 9
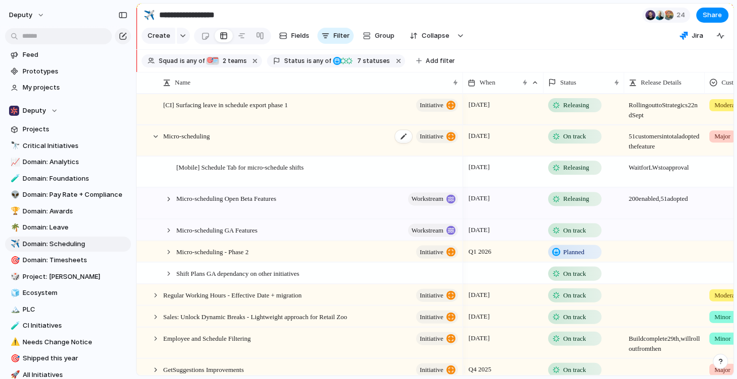
scroll to position [1, 0]
click at [169, 255] on div at bounding box center [168, 250] width 9 height 9
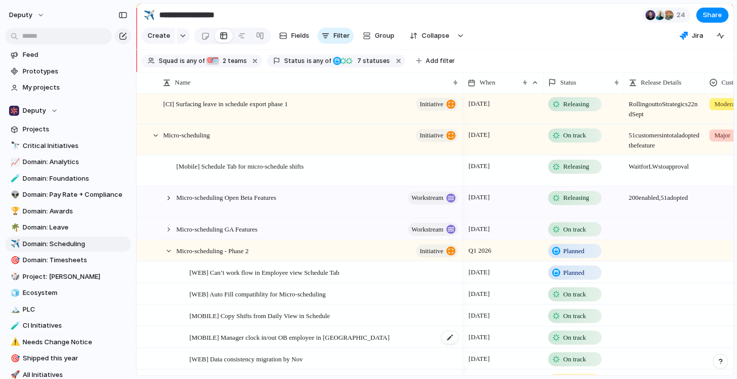
scroll to position [74, 0]
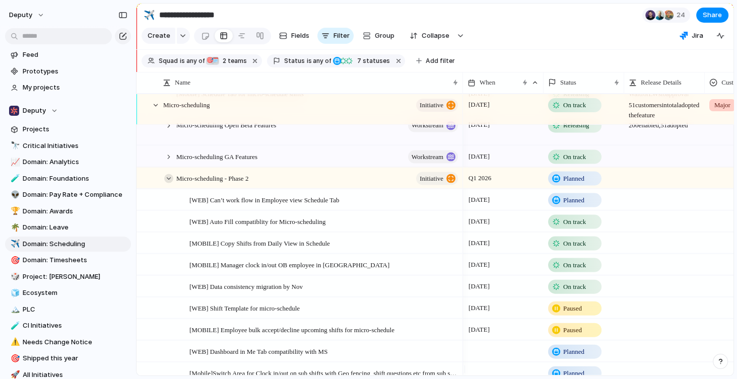
click at [168, 183] on div at bounding box center [168, 178] width 9 height 9
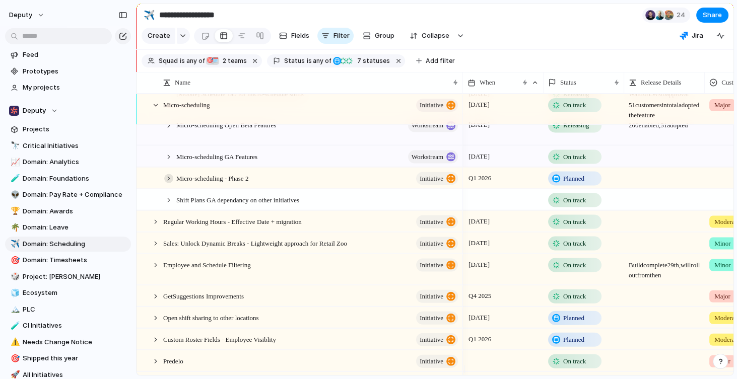
click at [169, 183] on div at bounding box center [168, 178] width 9 height 9
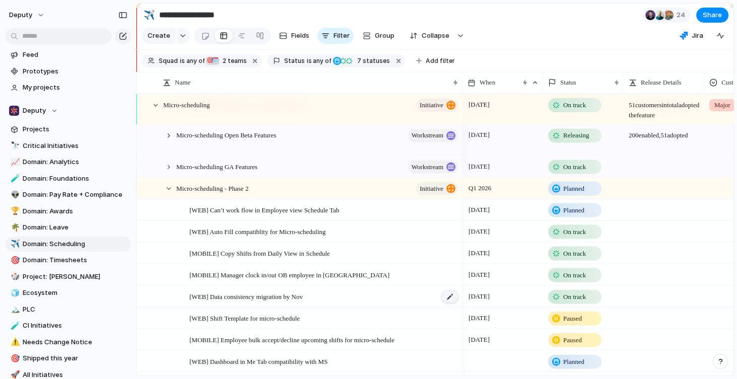
scroll to position [40, 0]
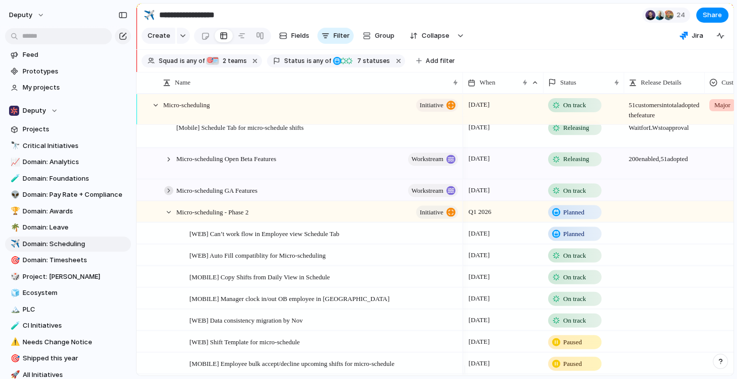
click at [169, 195] on div at bounding box center [168, 190] width 9 height 9
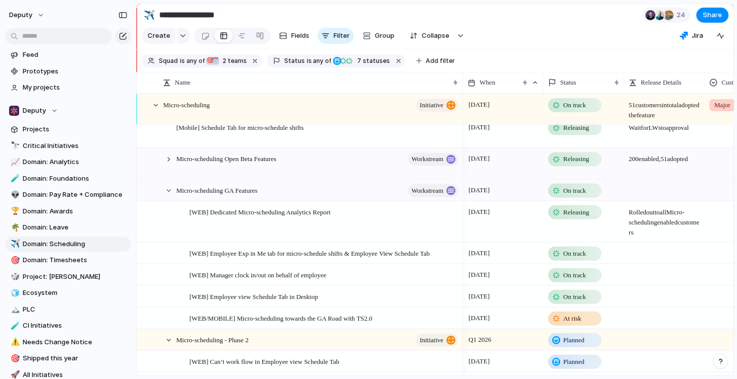
click at [670, 190] on div at bounding box center [664, 185] width 80 height 11
type textarea "**********"
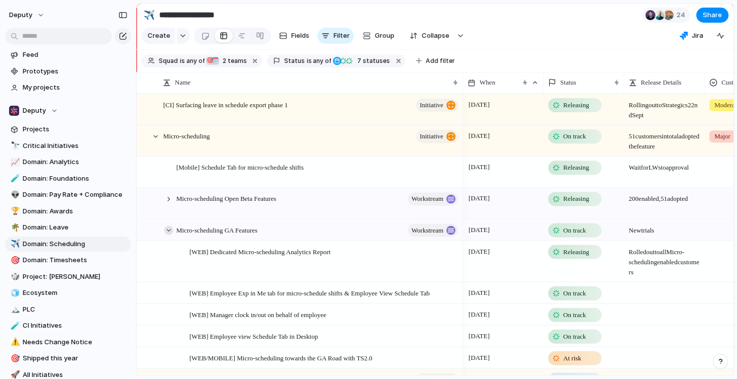
click at [166, 235] on div at bounding box center [168, 230] width 9 height 9
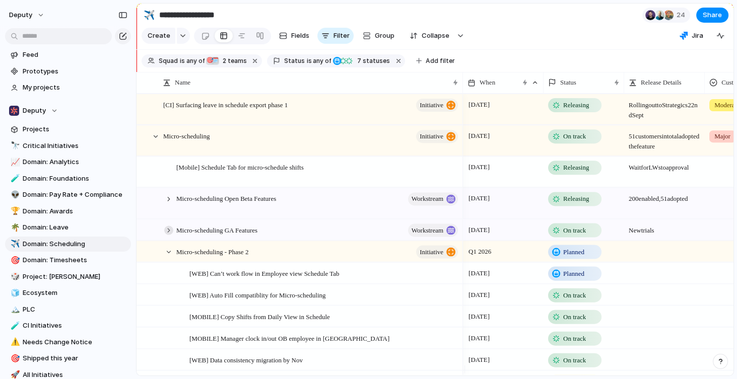
click at [169, 235] on div at bounding box center [168, 230] width 9 height 9
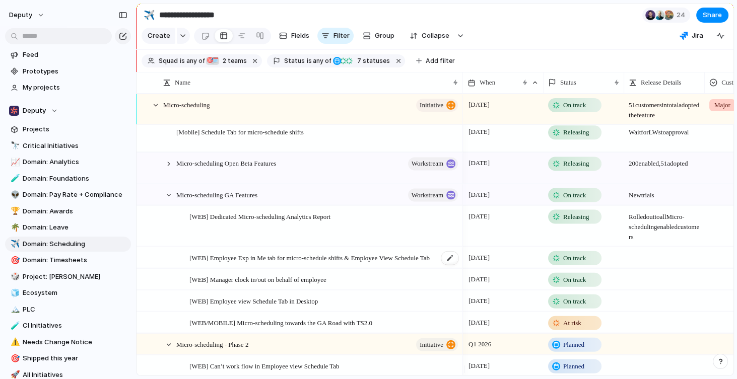
scroll to position [31, 0]
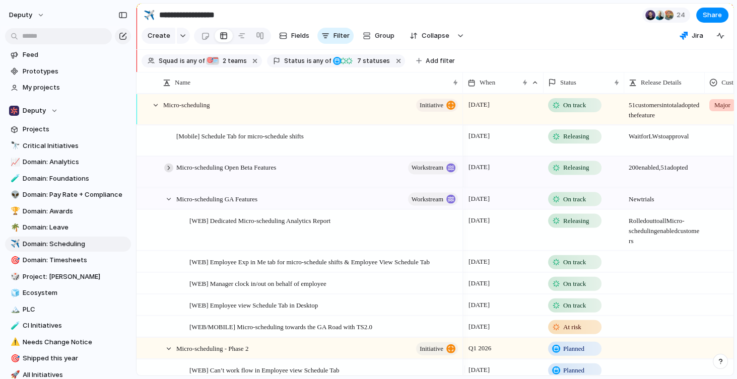
click at [166, 171] on div at bounding box center [168, 167] width 9 height 9
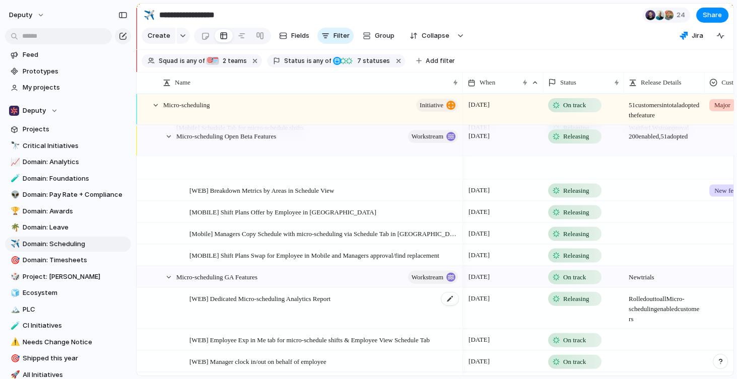
scroll to position [105, 0]
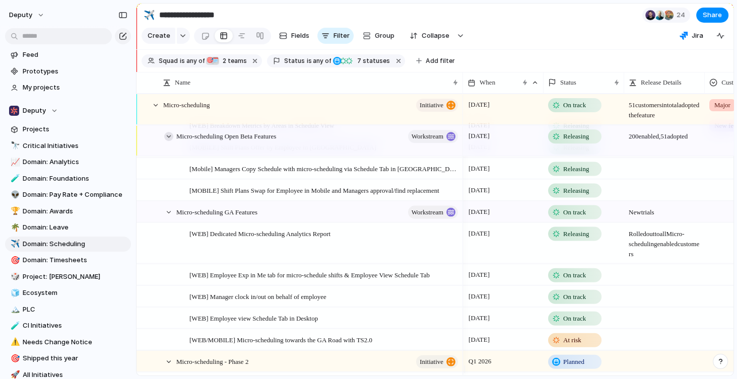
click at [169, 141] on div at bounding box center [168, 136] width 9 height 9
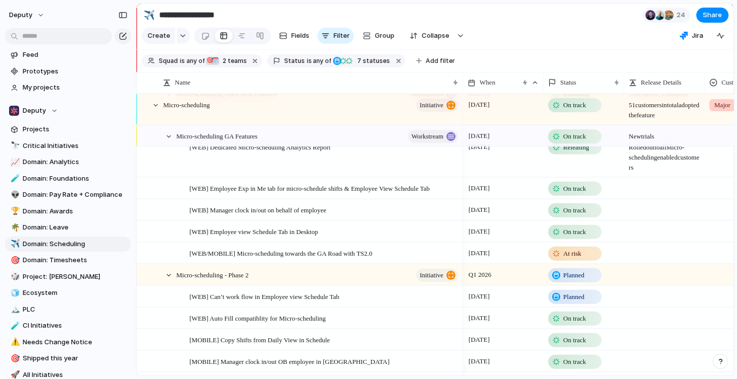
click at [168, 141] on div at bounding box center [168, 136] width 9 height 9
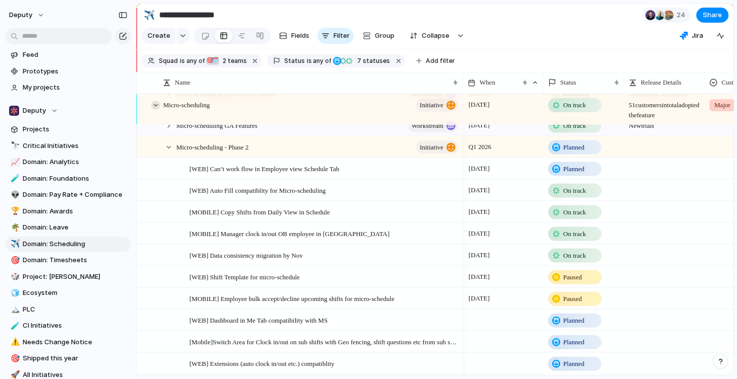
click at [156, 110] on div at bounding box center [155, 105] width 9 height 9
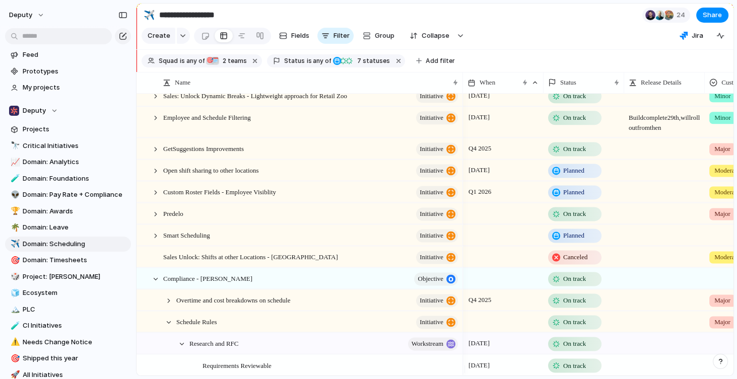
scroll to position [0, 0]
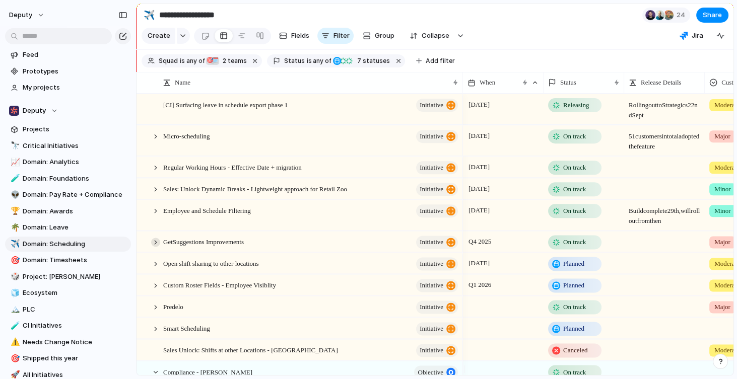
click at [157, 247] on div at bounding box center [155, 242] width 9 height 9
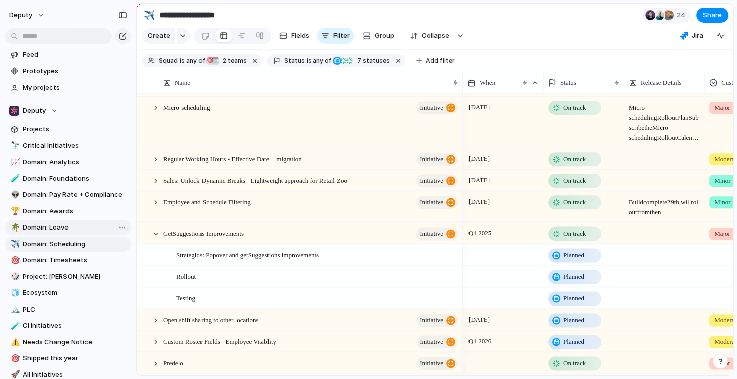
scroll to position [43, 0]
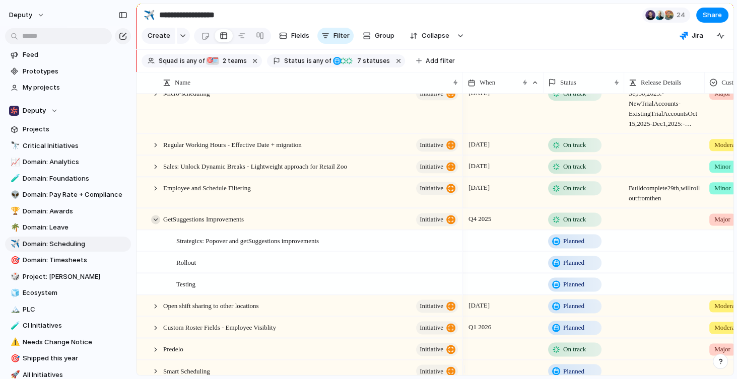
click at [156, 224] on div at bounding box center [155, 219] width 9 height 9
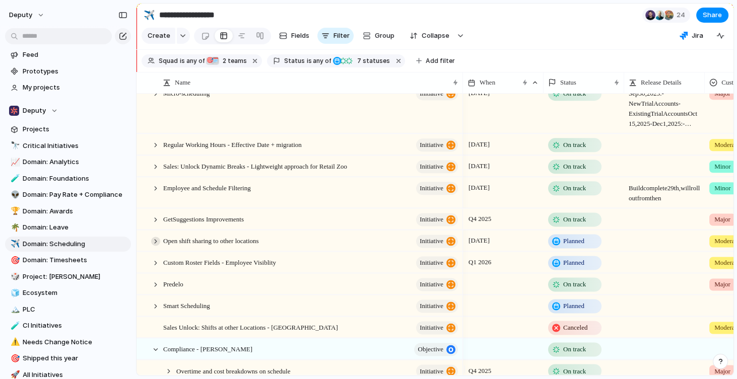
click at [157, 246] on div at bounding box center [155, 241] width 9 height 9
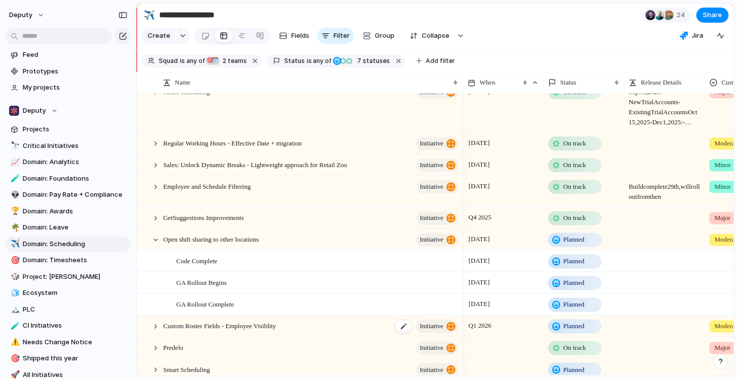
scroll to position [47, 0]
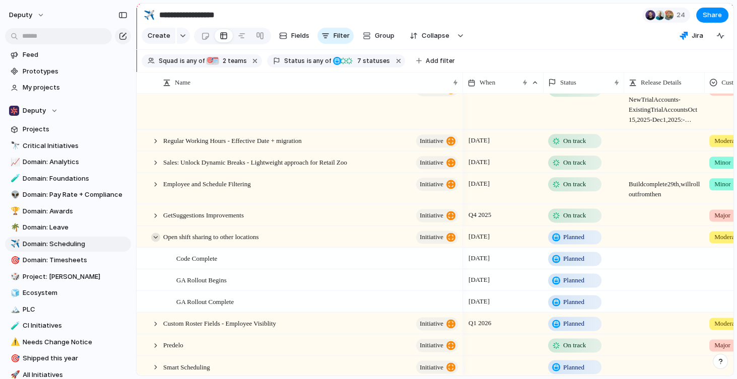
click at [157, 242] on div at bounding box center [155, 237] width 9 height 9
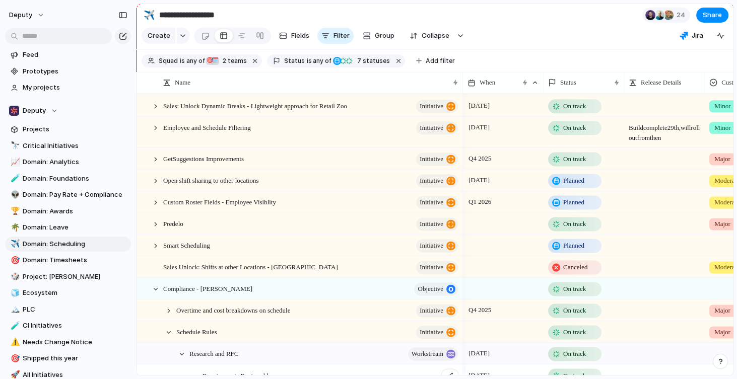
scroll to position [144, 0]
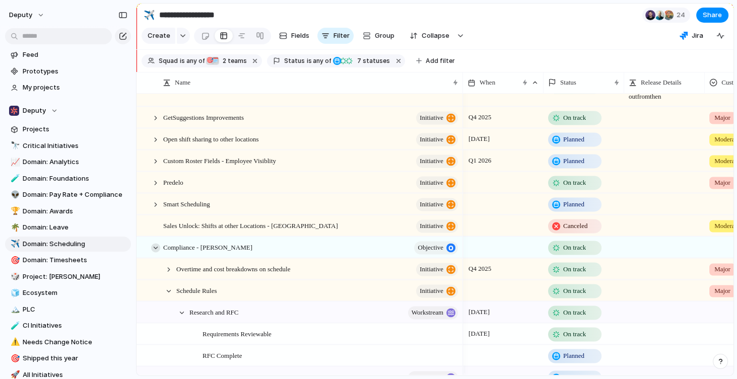
click at [155, 252] on div at bounding box center [155, 247] width 9 height 9
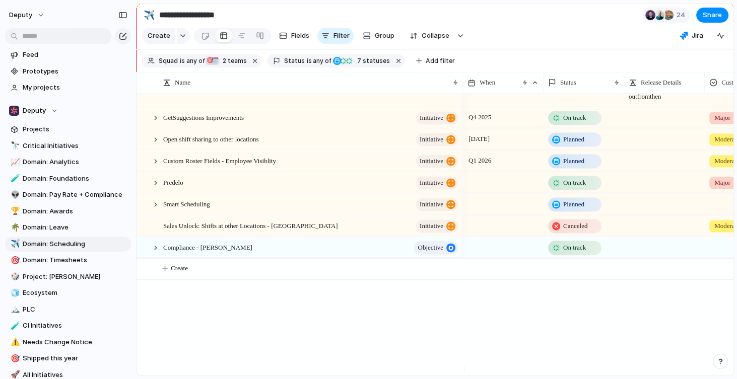
scroll to position [56, 0]
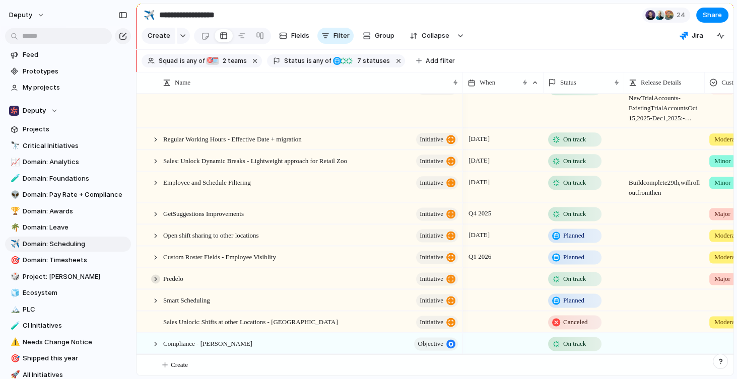
click at [154, 280] on div at bounding box center [155, 278] width 9 height 9
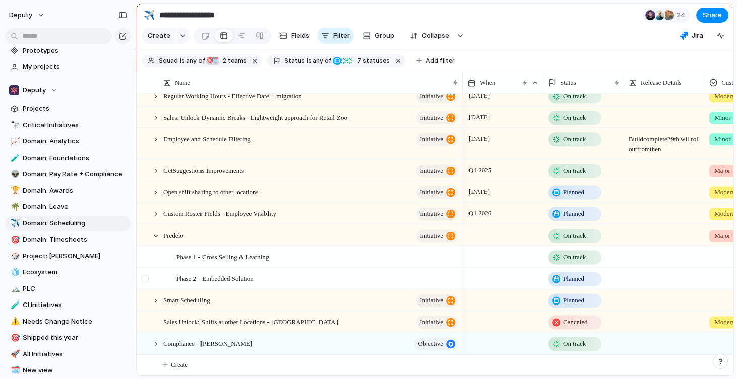
scroll to position [43, 0]
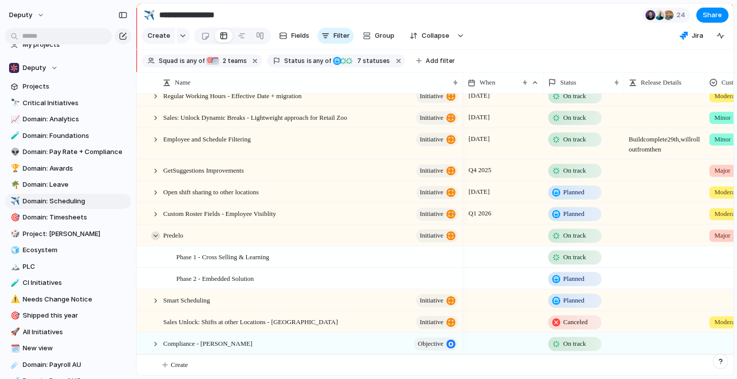
click at [154, 232] on div at bounding box center [155, 235] width 9 height 9
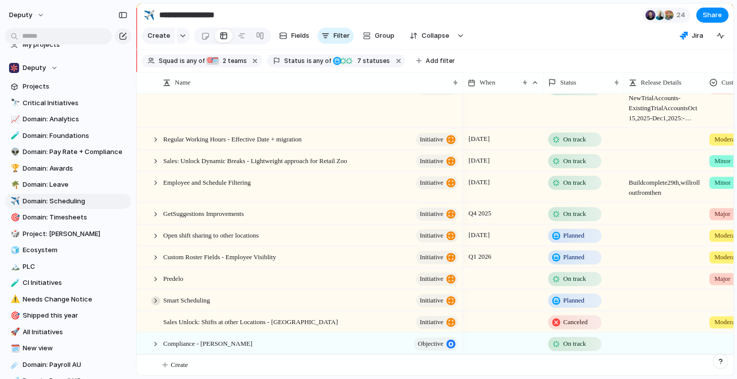
click at [153, 300] on div at bounding box center [155, 300] width 9 height 9
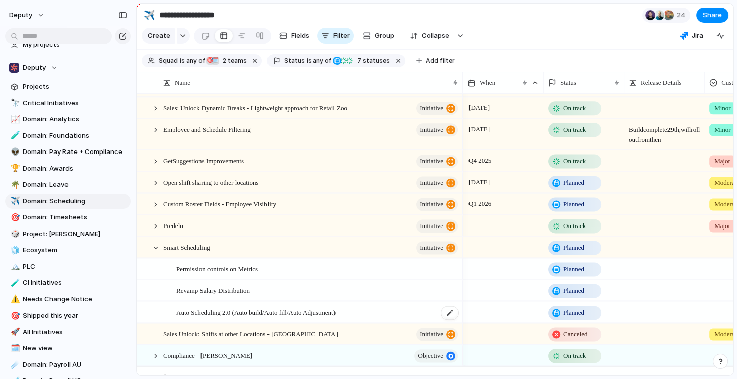
scroll to position [121, 0]
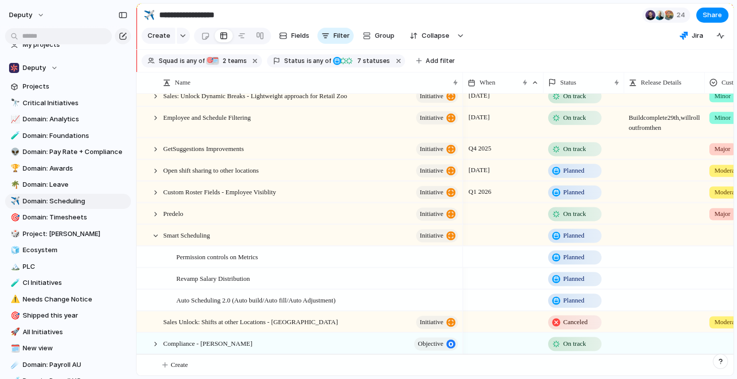
click at [584, 257] on span "Planned" at bounding box center [573, 257] width 21 height 10
click at [699, 270] on div "Idea Planned On track Releasing At risk Off track Paused Canceled Done" at bounding box center [368, 189] width 737 height 379
click at [155, 342] on div at bounding box center [155, 343] width 9 height 9
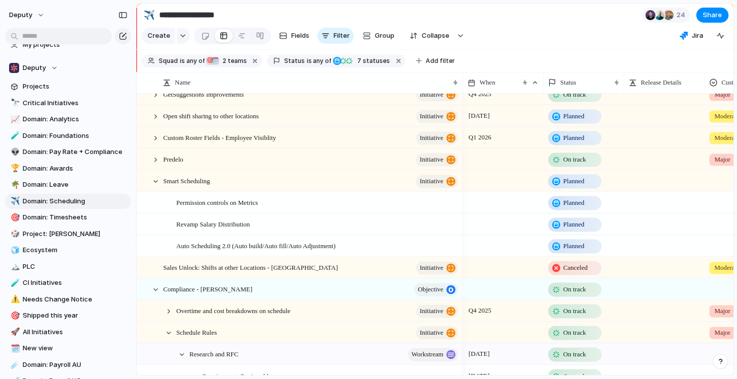
scroll to position [251, 0]
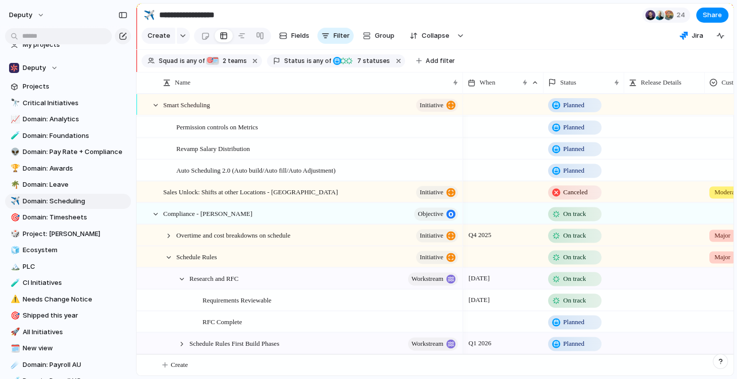
drag, startPoint x: 179, startPoint y: 277, endPoint x: 175, endPoint y: 254, distance: 23.4
click at [179, 277] on div at bounding box center [181, 278] width 9 height 9
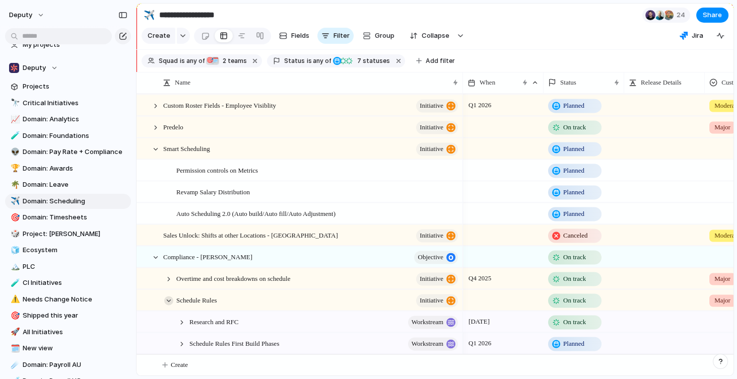
click at [167, 298] on div at bounding box center [168, 300] width 9 height 9
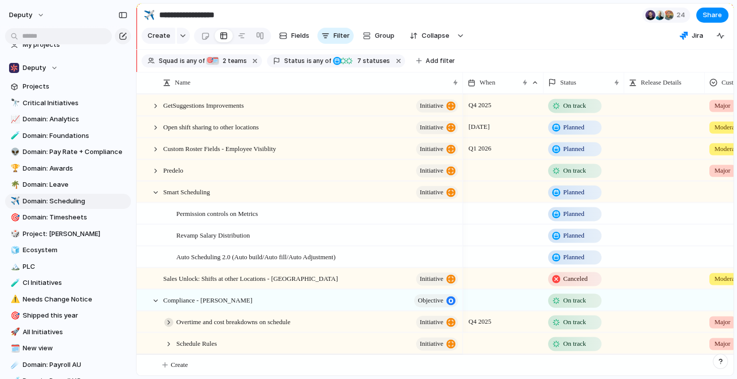
click at [167, 320] on div at bounding box center [168, 322] width 9 height 9
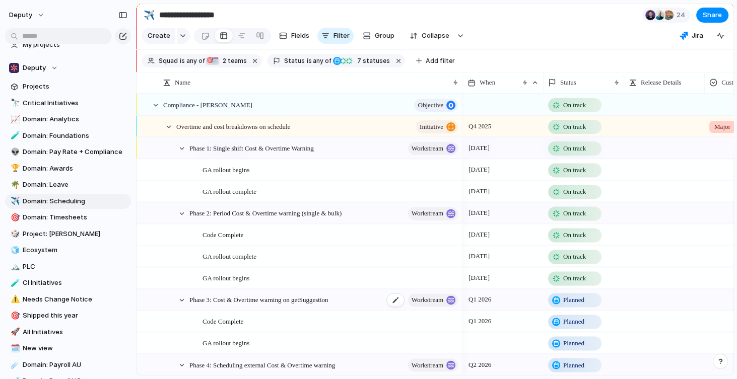
scroll to position [361, 0]
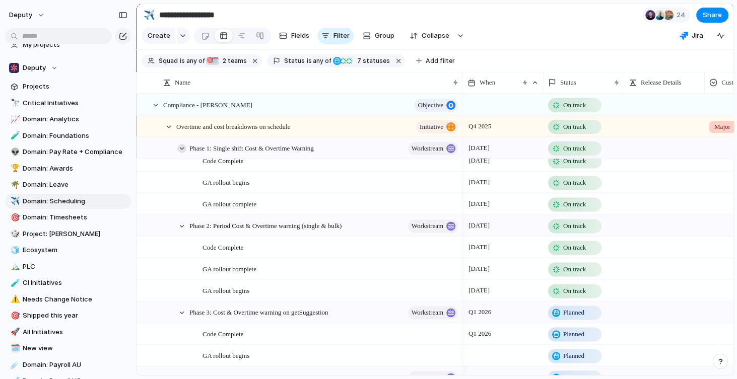
click at [181, 153] on div at bounding box center [181, 148] width 9 height 9
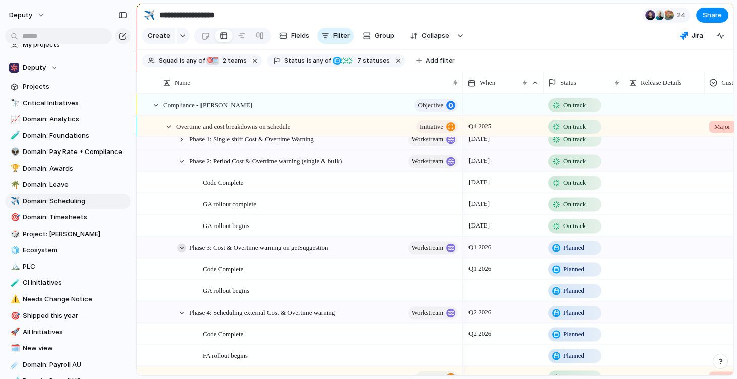
click at [179, 252] on div at bounding box center [181, 247] width 9 height 9
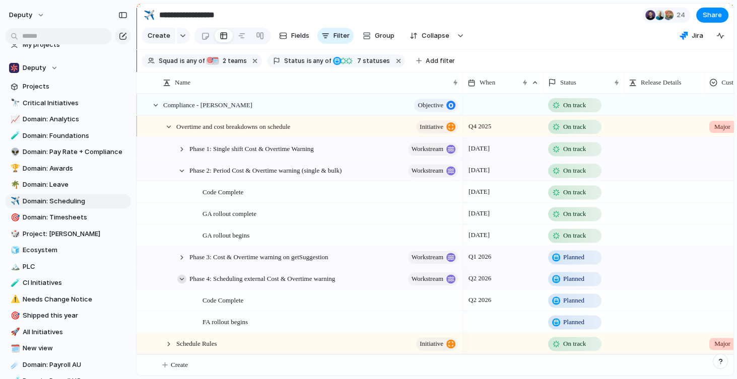
click at [183, 279] on div at bounding box center [181, 278] width 9 height 9
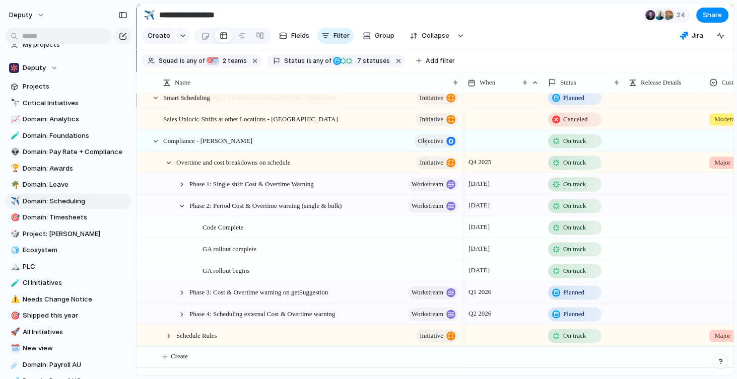
click at [180, 210] on div at bounding box center [181, 205] width 9 height 9
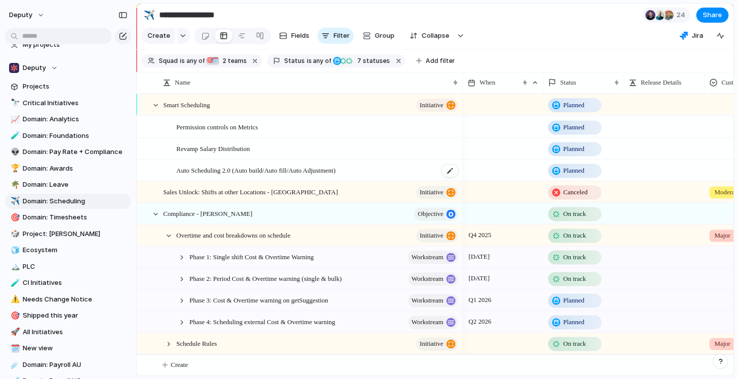
scroll to position [204, 0]
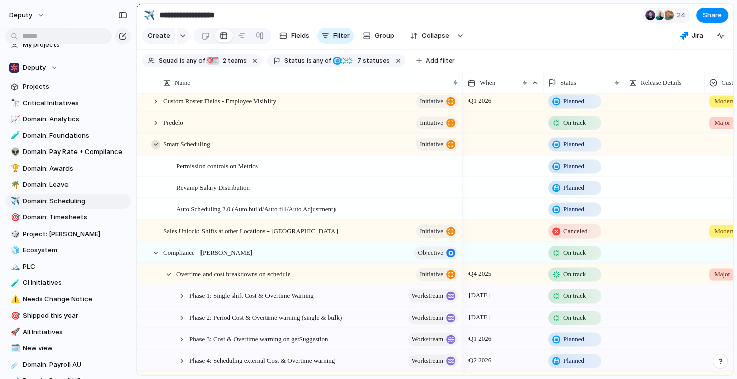
click at [154, 149] on div at bounding box center [155, 144] width 9 height 9
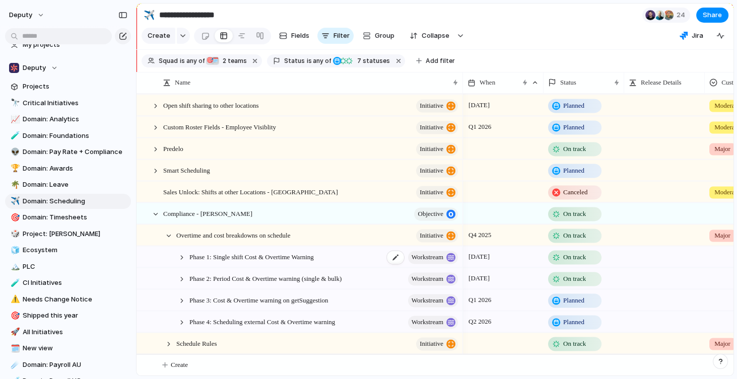
scroll to position [185, 0]
drag, startPoint x: 165, startPoint y: 248, endPoint x: 169, endPoint y: 237, distance: 11.5
click at [165, 248] on div "Phase 1: Single shift Cost & Overtime Warning workstream" at bounding box center [299, 257] width 325 height 21
click at [182, 280] on div at bounding box center [181, 278] width 9 height 9
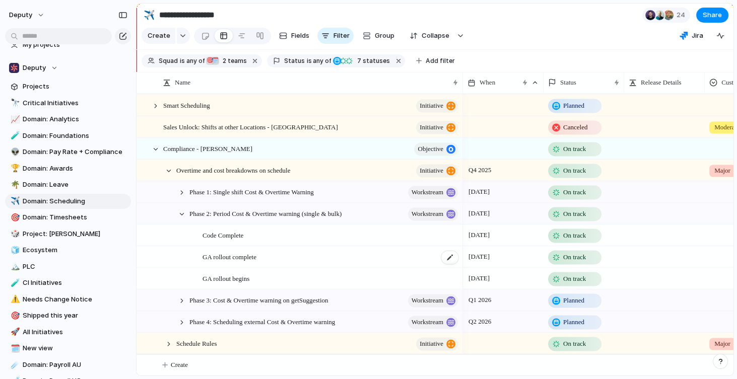
scroll to position [251, 0]
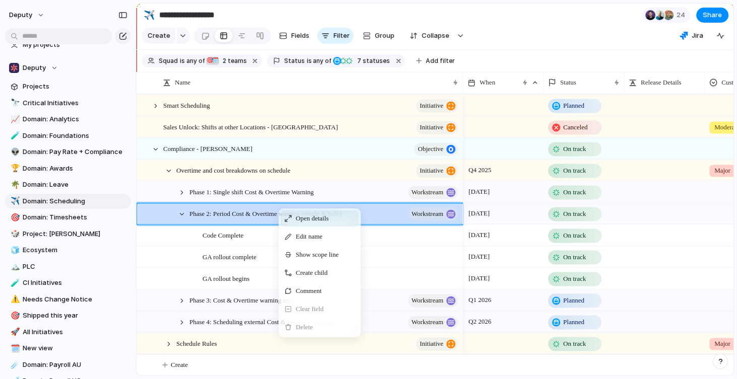
drag, startPoint x: 327, startPoint y: 171, endPoint x: 292, endPoint y: 177, distance: 35.3
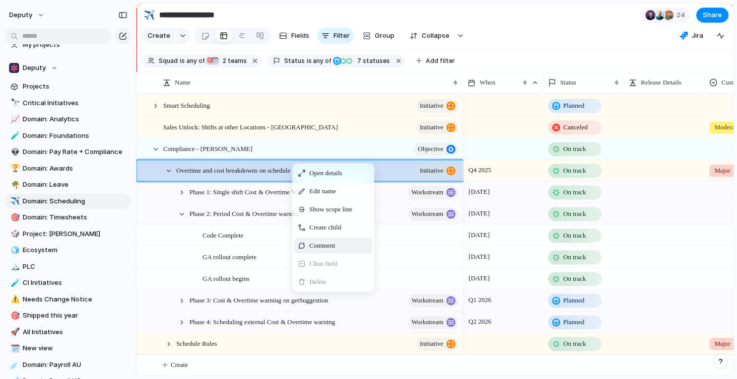
click at [351, 251] on span "Context Menu" at bounding box center [349, 246] width 4 height 10
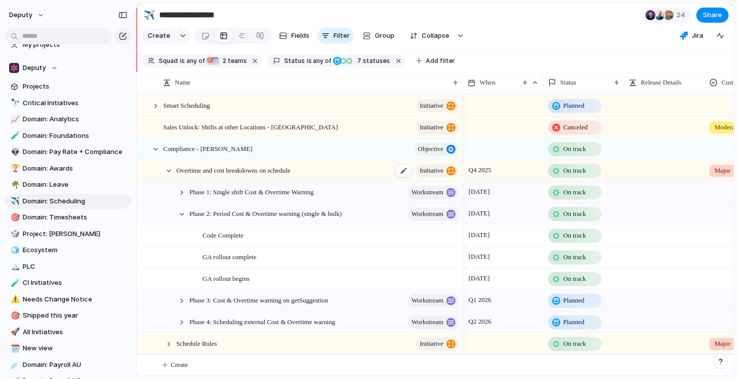
click at [240, 168] on span "Overtime and cost breakdowns on schedule" at bounding box center [233, 170] width 114 height 12
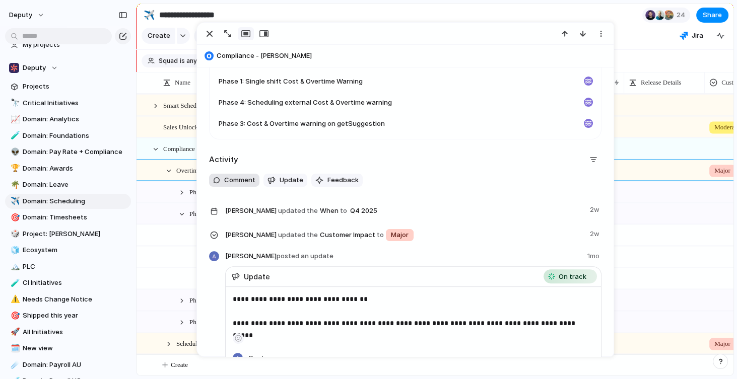
click at [250, 183] on span "Comment" at bounding box center [239, 180] width 31 height 10
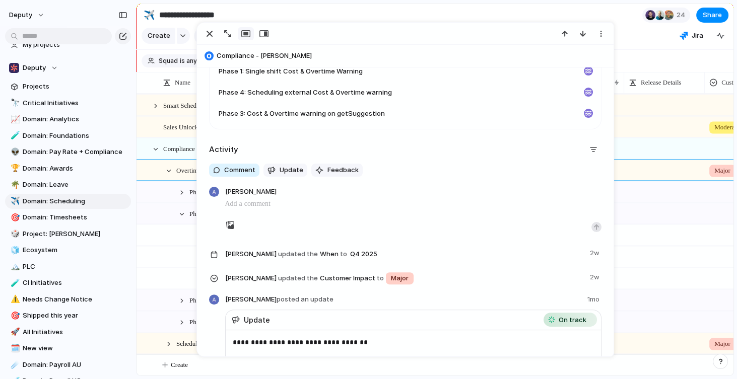
scroll to position [459, 0]
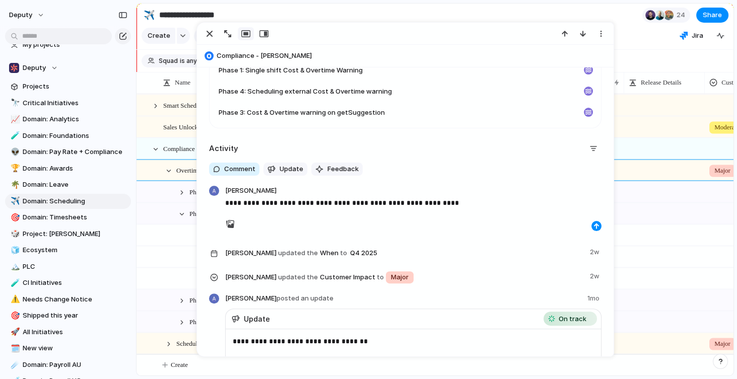
click at [406, 211] on div at bounding box center [413, 213] width 377 height 8
click at [593, 227] on div "button" at bounding box center [596, 225] width 6 height 6
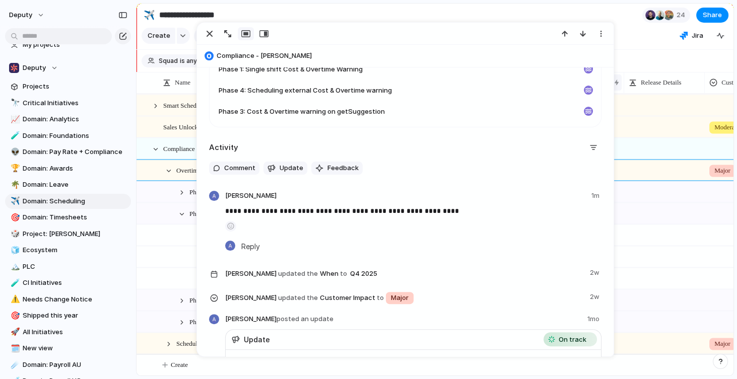
click at [633, 50] on section "Create Fields Filter Group Zoom Collapse Jira" at bounding box center [434, 38] width 597 height 24
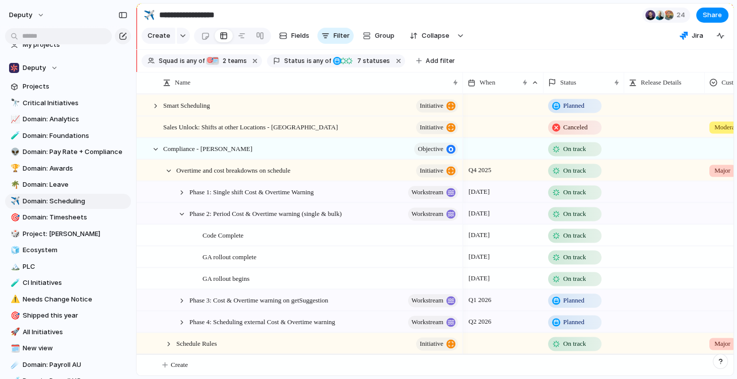
click at [576, 218] on div "On track" at bounding box center [574, 214] width 51 height 12
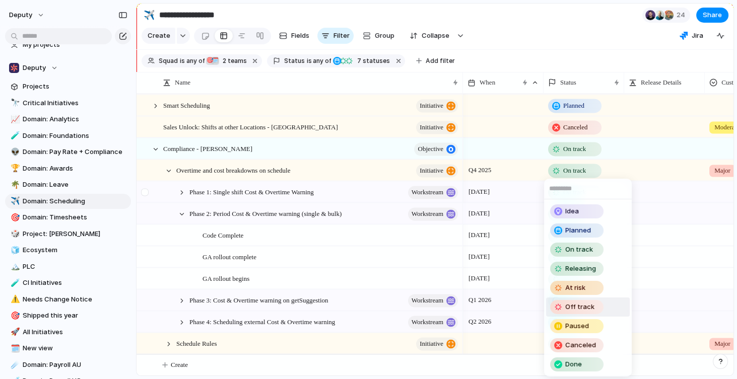
drag, startPoint x: 598, startPoint y: 307, endPoint x: 145, endPoint y: 197, distance: 465.6
click at [598, 307] on div "Off track" at bounding box center [576, 307] width 51 height 12
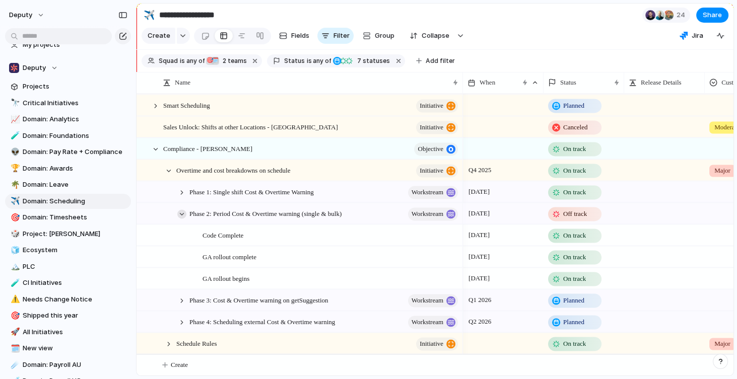
click at [183, 212] on div at bounding box center [181, 213] width 9 height 9
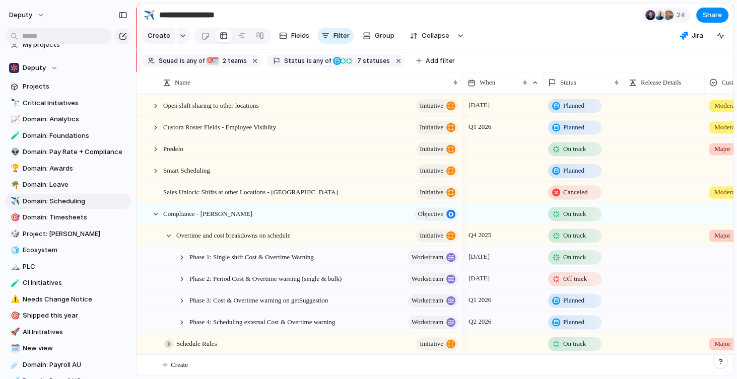
click at [169, 345] on div at bounding box center [168, 343] width 9 height 9
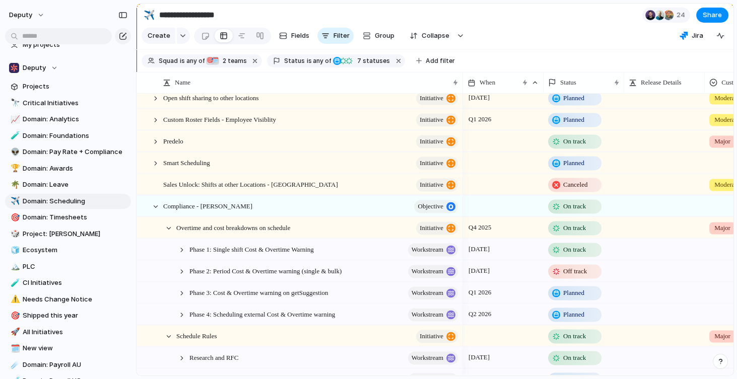
scroll to position [230, 0]
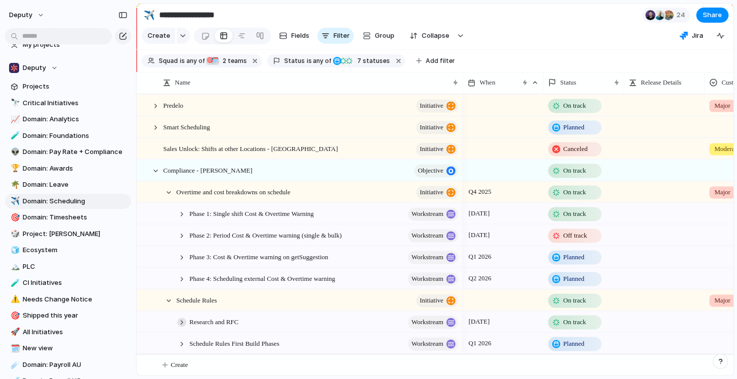
click at [182, 322] on div at bounding box center [181, 322] width 9 height 9
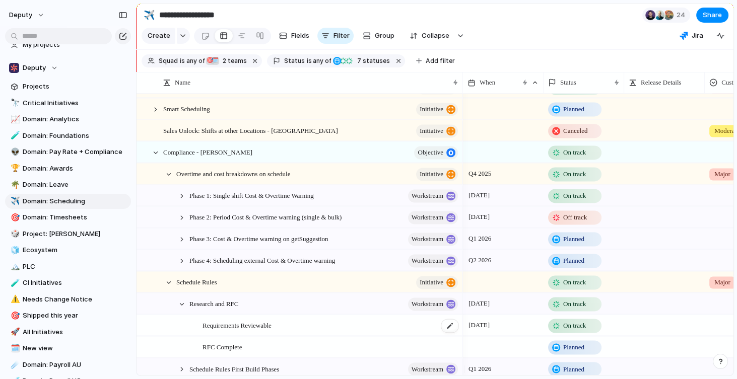
scroll to position [271, 0]
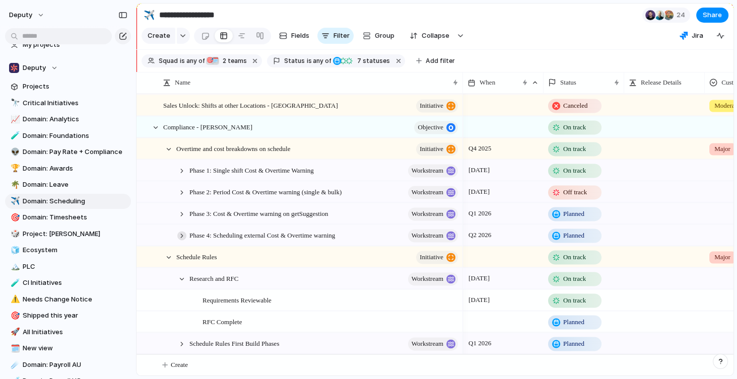
click at [181, 277] on div at bounding box center [181, 278] width 9 height 9
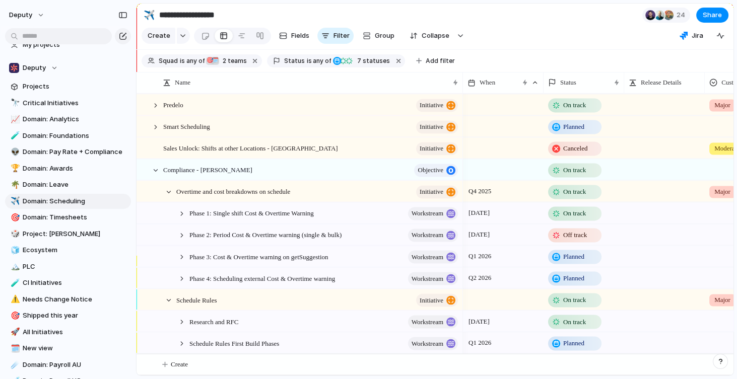
scroll to position [230, 0]
click at [166, 299] on div at bounding box center [168, 300] width 9 height 9
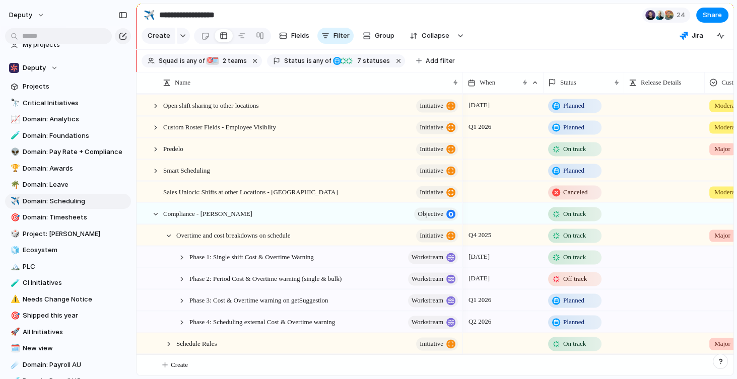
click at [169, 234] on div at bounding box center [168, 235] width 9 height 9
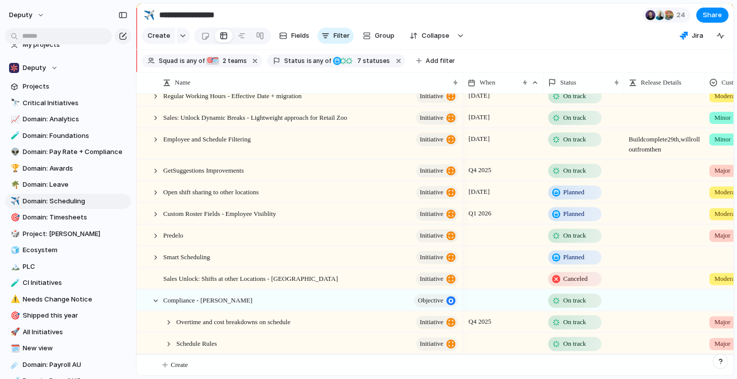
scroll to position [64, 0]
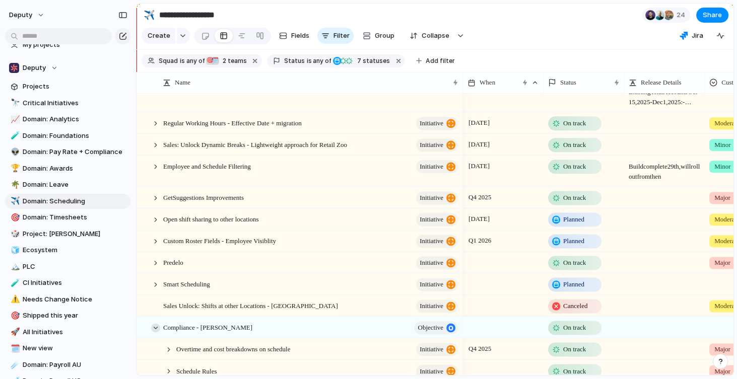
click at [155, 332] on div at bounding box center [155, 327] width 9 height 9
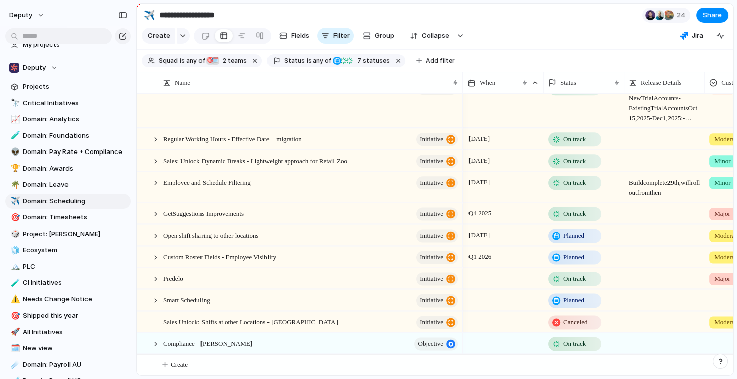
scroll to position [0, 0]
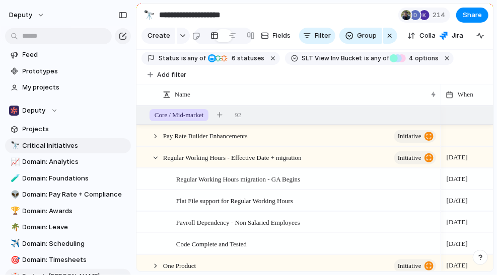
scroll to position [104, 0]
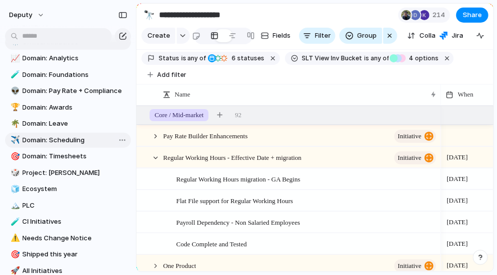
click at [71, 140] on span "Domain: Scheduling" at bounding box center [75, 140] width 105 height 10
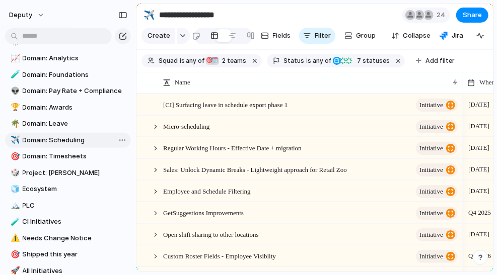
type input "**********"
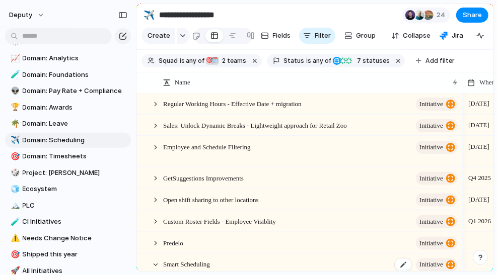
scroll to position [157, 0]
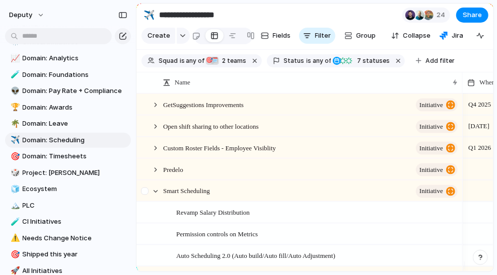
click at [155, 195] on div at bounding box center [155, 191] width 9 height 9
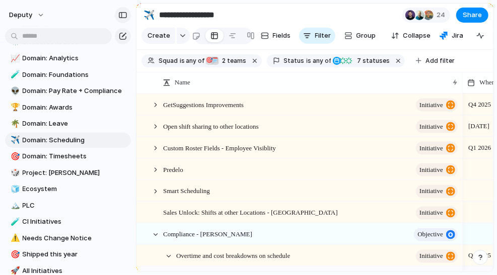
click at [124, 17] on div "button" at bounding box center [122, 15] width 9 height 7
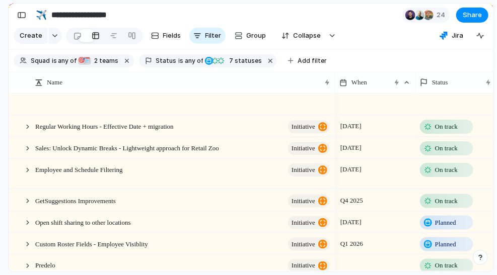
scroll to position [67, 0]
